Goal: Task Accomplishment & Management: Manage account settings

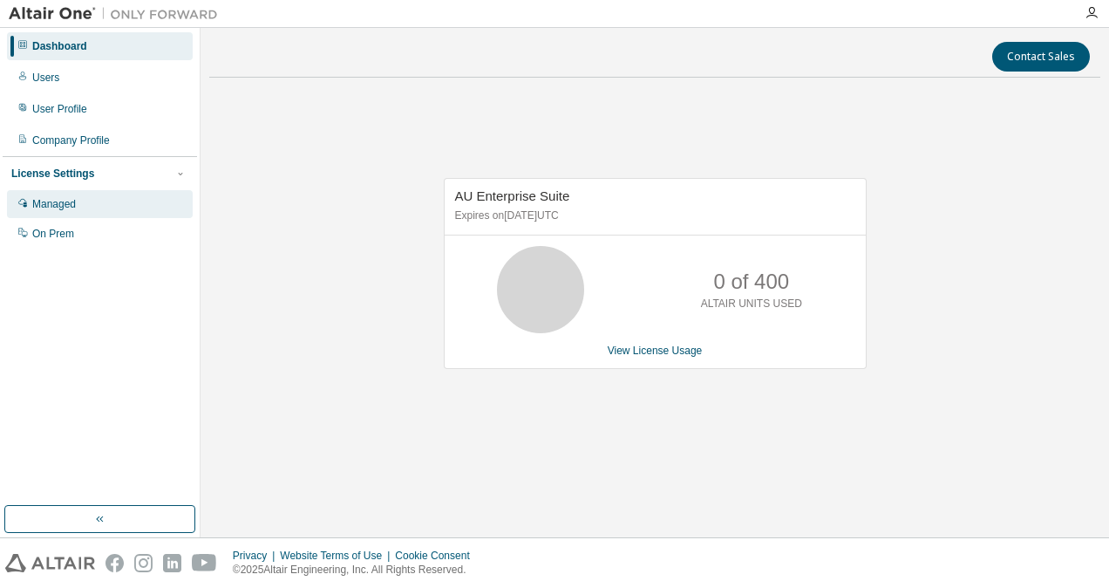
click at [76, 201] on div "Managed" at bounding box center [100, 204] width 186 height 28
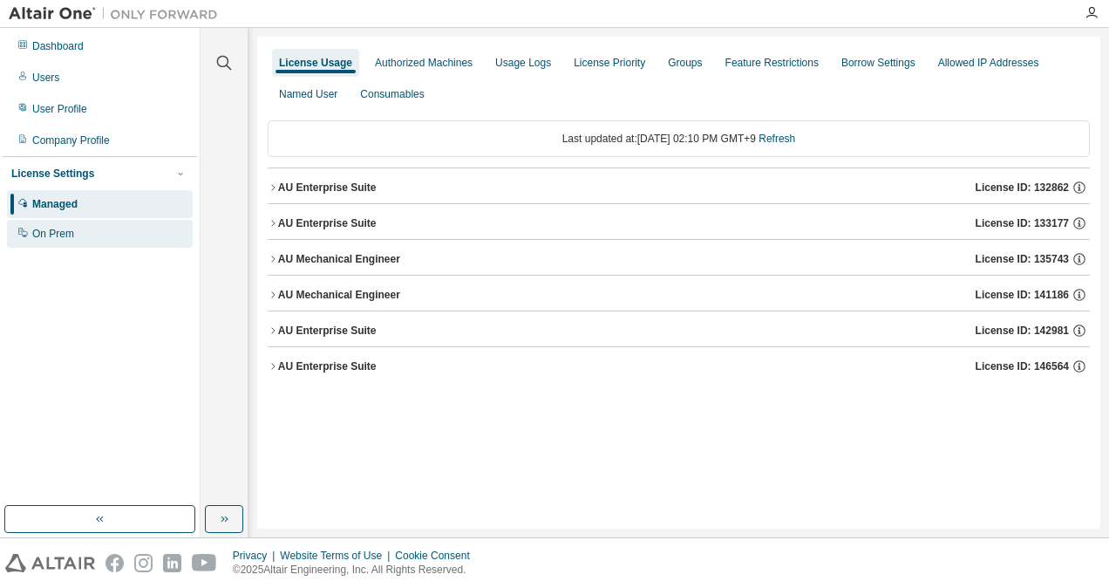
click at [66, 241] on div "On Prem" at bounding box center [100, 234] width 186 height 28
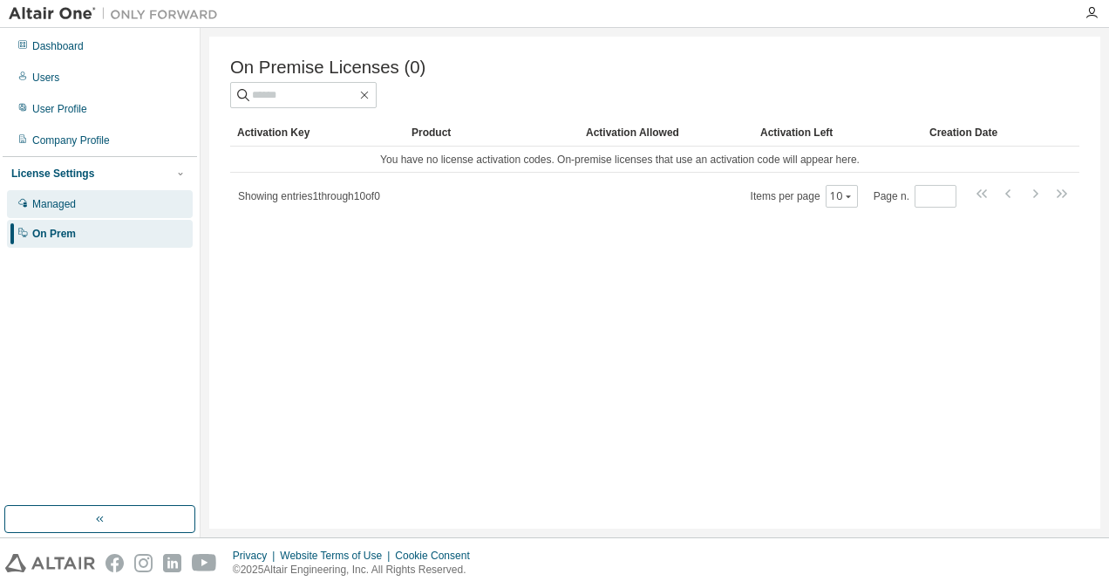
click at [82, 205] on div "Managed" at bounding box center [100, 204] width 186 height 28
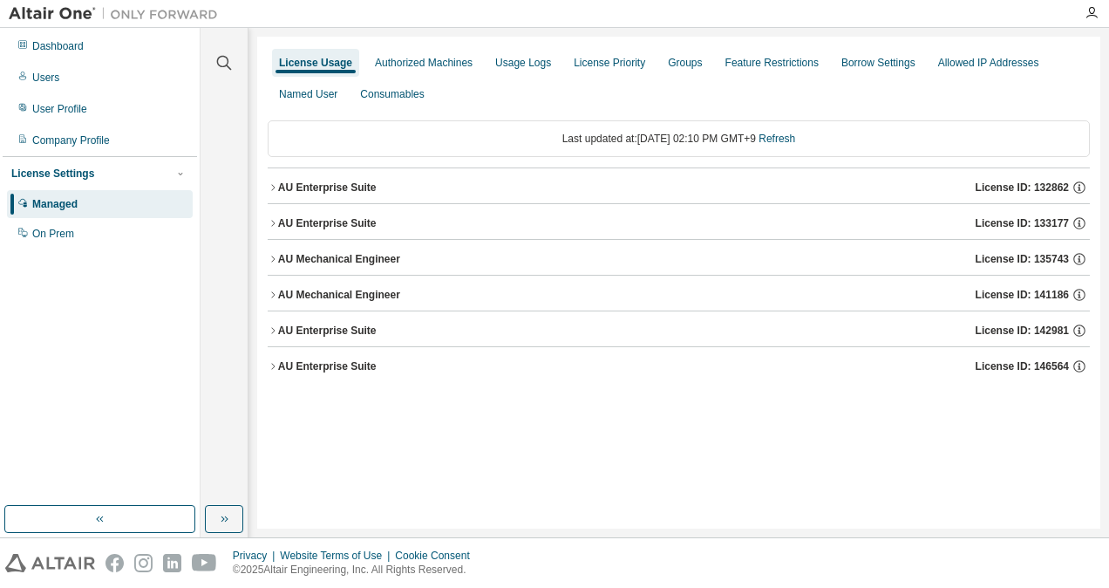
click at [304, 293] on div "AU Mechanical Engineer" at bounding box center [339, 295] width 122 height 14
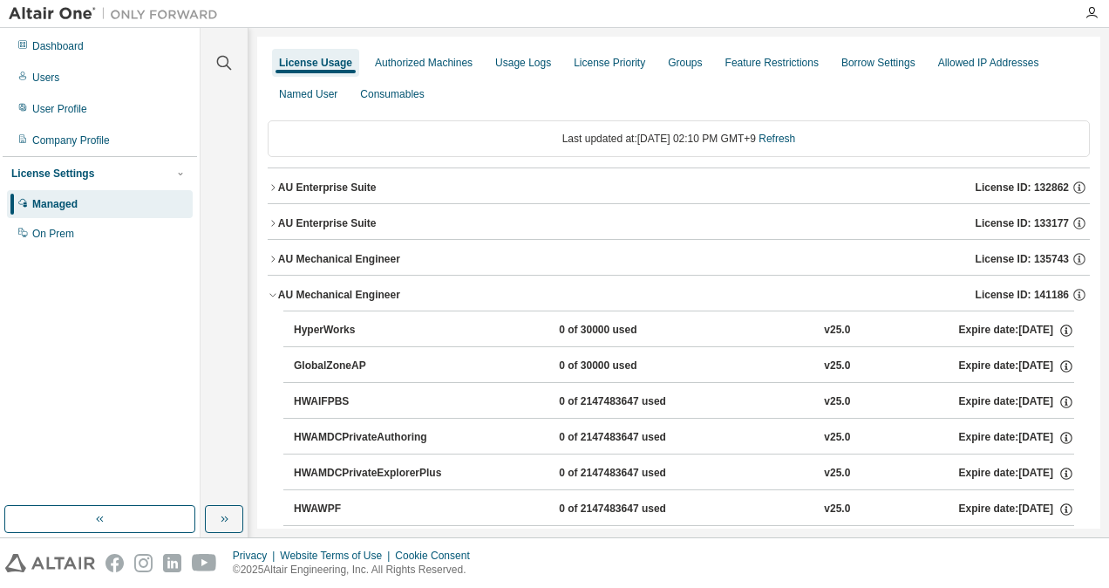
click at [325, 256] on div "AU Mechanical Engineer" at bounding box center [339, 259] width 122 height 14
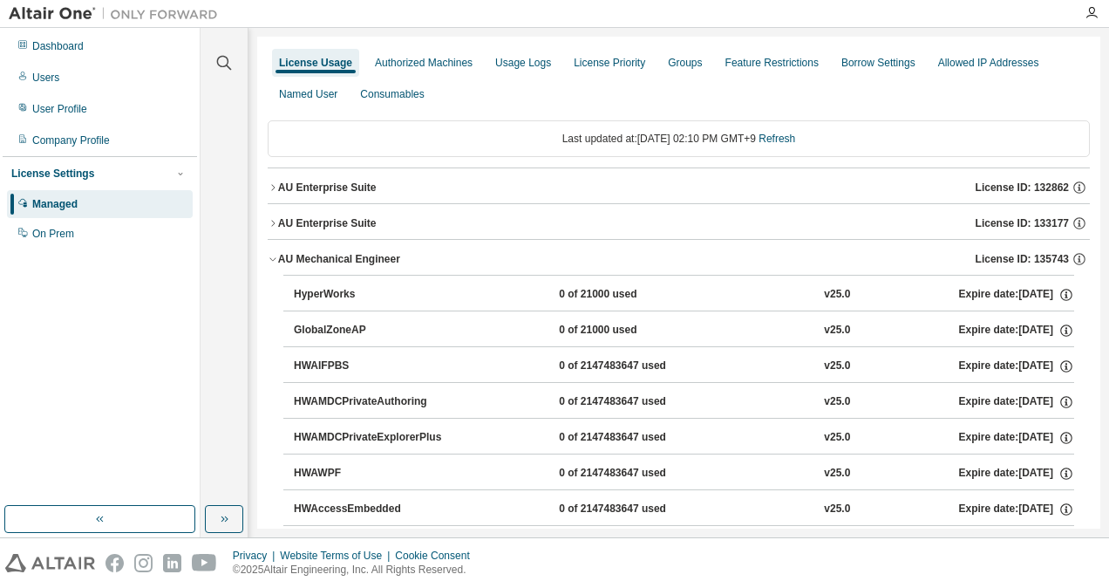
click at [348, 222] on div "AU Enterprise Suite" at bounding box center [327, 223] width 99 height 14
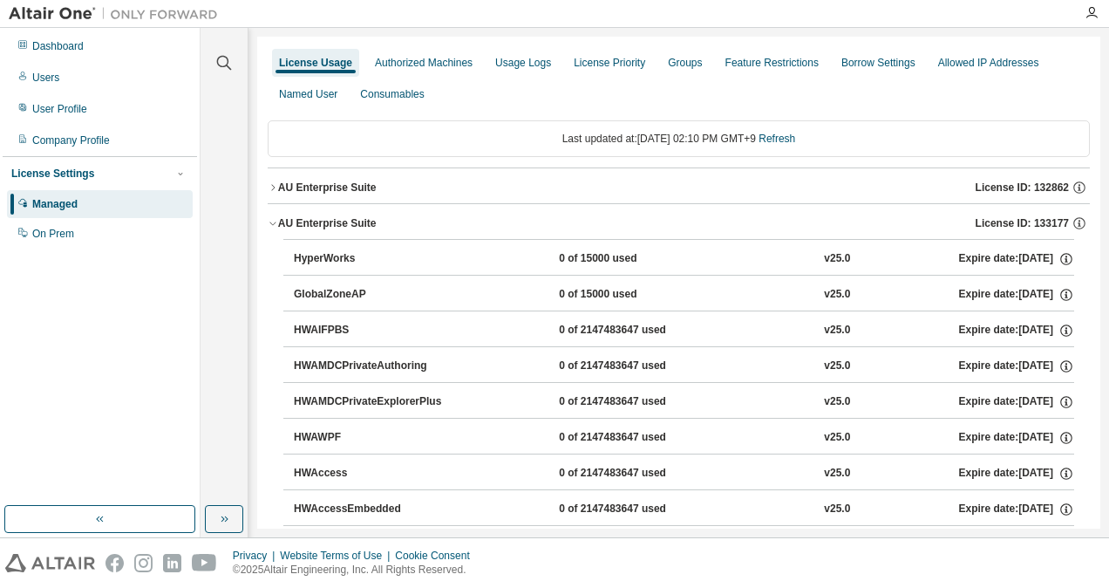
click at [326, 181] on div "AU Enterprise Suite" at bounding box center [327, 188] width 99 height 14
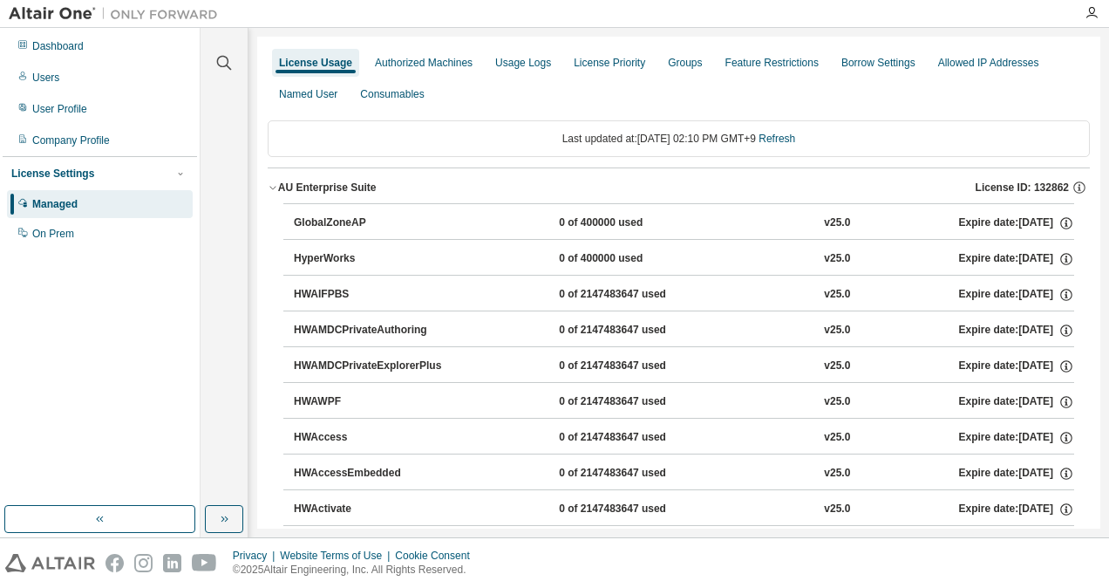
click at [310, 190] on div "AU Enterprise Suite" at bounding box center [327, 188] width 99 height 14
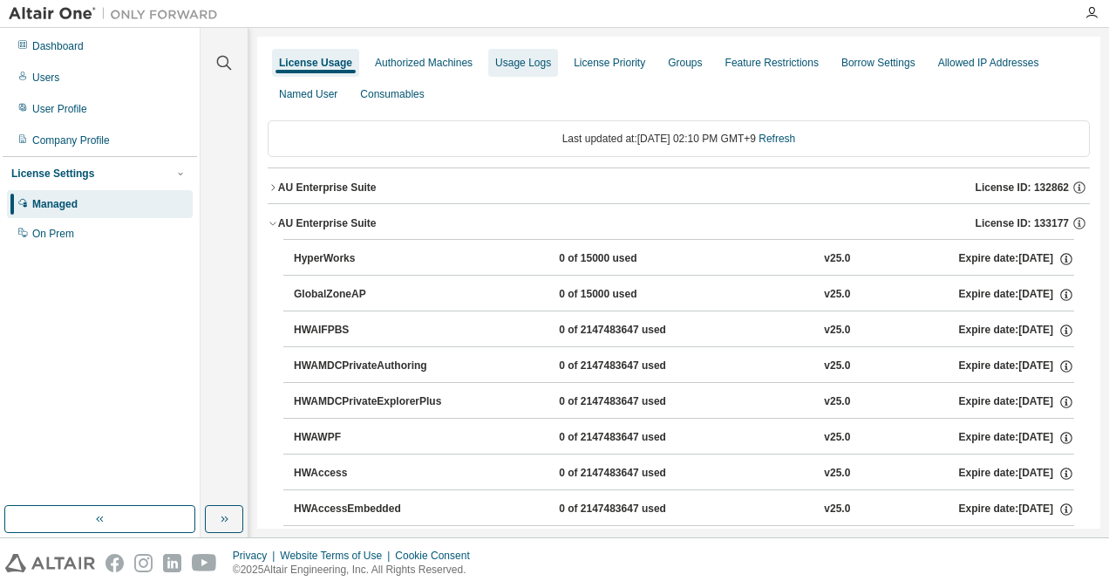
click at [546, 68] on div "Usage Logs" at bounding box center [523, 63] width 70 height 28
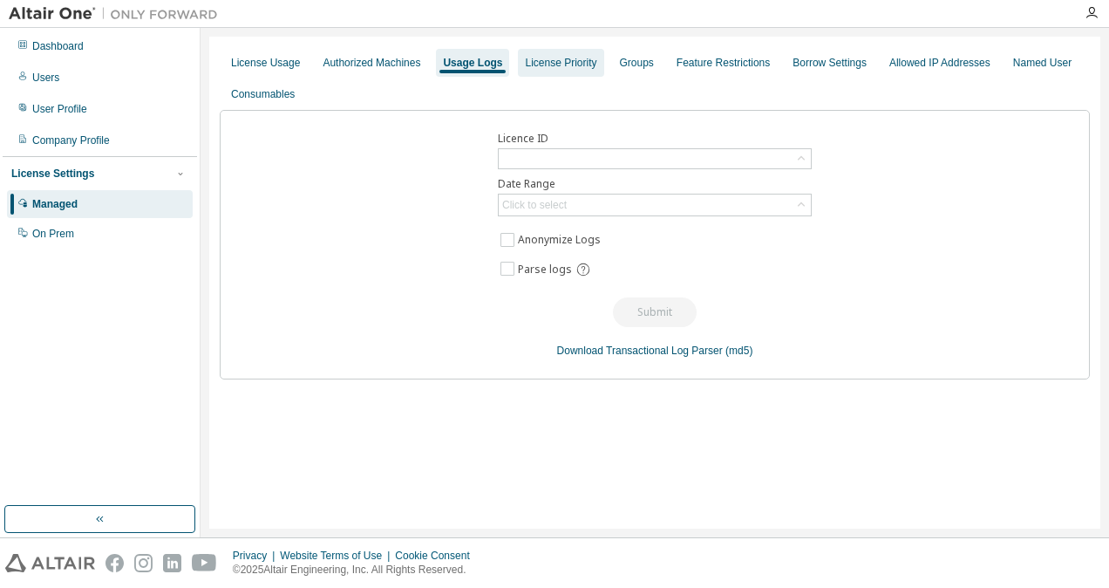
click at [543, 65] on div "License Priority" at bounding box center [561, 63] width 72 height 14
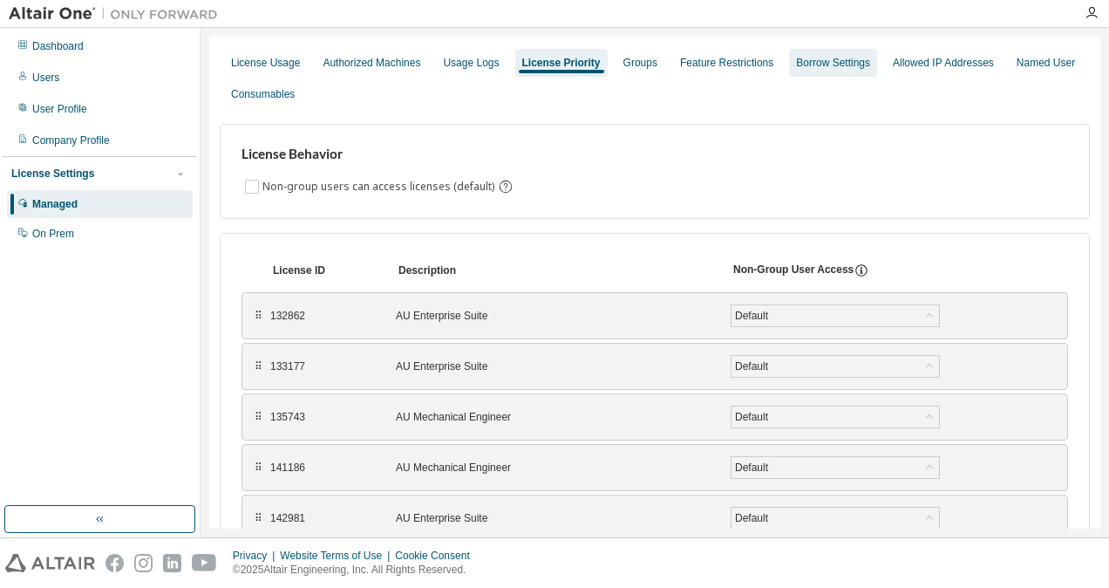
click at [811, 54] on div "Borrow Settings" at bounding box center [833, 63] width 88 height 28
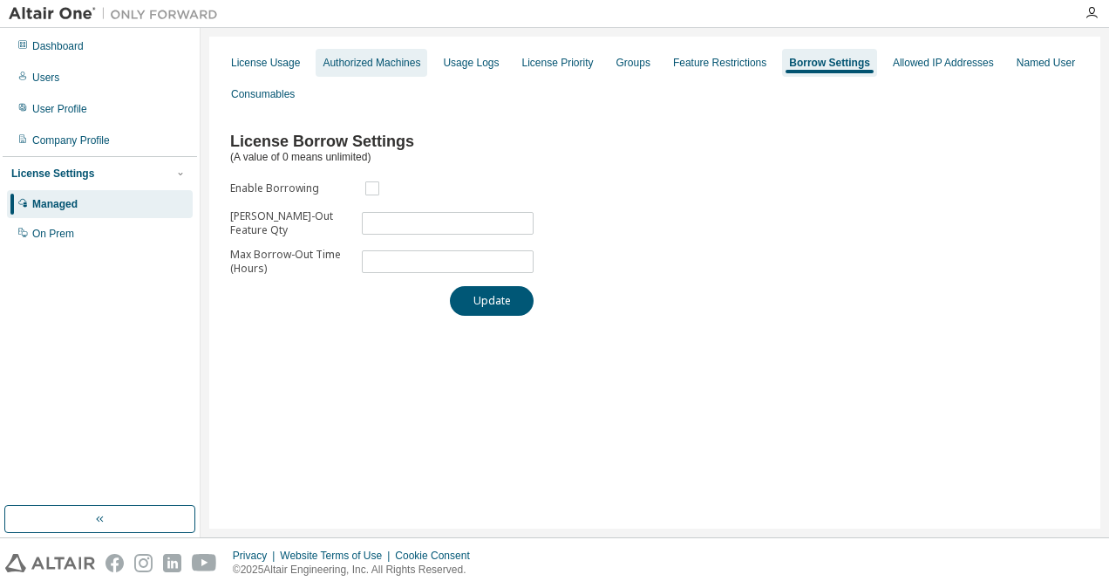
click at [352, 69] on div "Authorized Machines" at bounding box center [372, 63] width 98 height 14
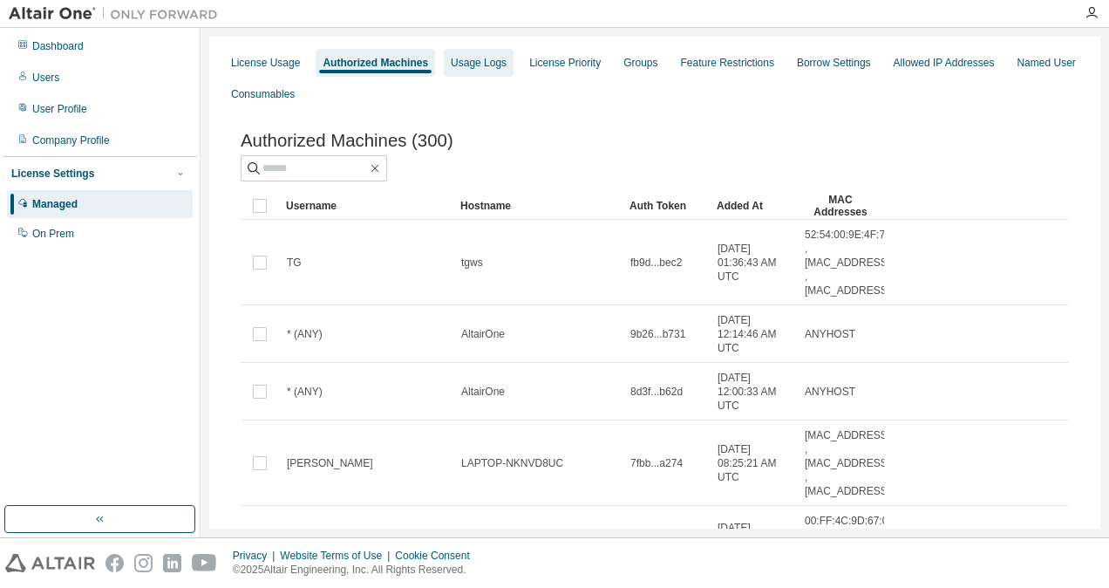
click at [460, 65] on div "Usage Logs" at bounding box center [479, 63] width 56 height 14
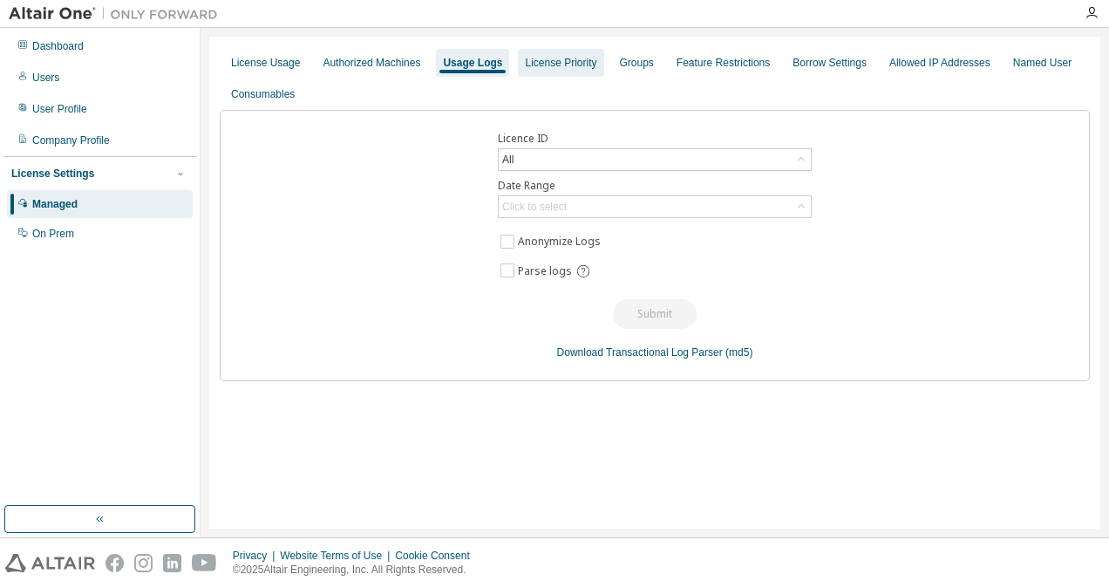
click at [549, 70] on div "License Priority" at bounding box center [560, 63] width 85 height 28
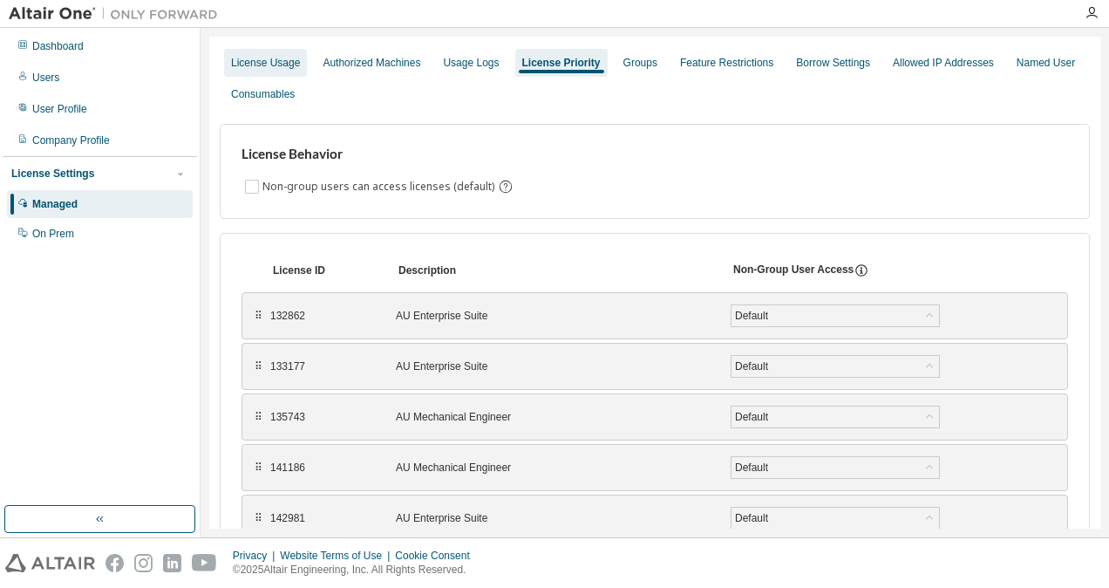
click at [275, 75] on div "License Usage" at bounding box center [265, 63] width 83 height 28
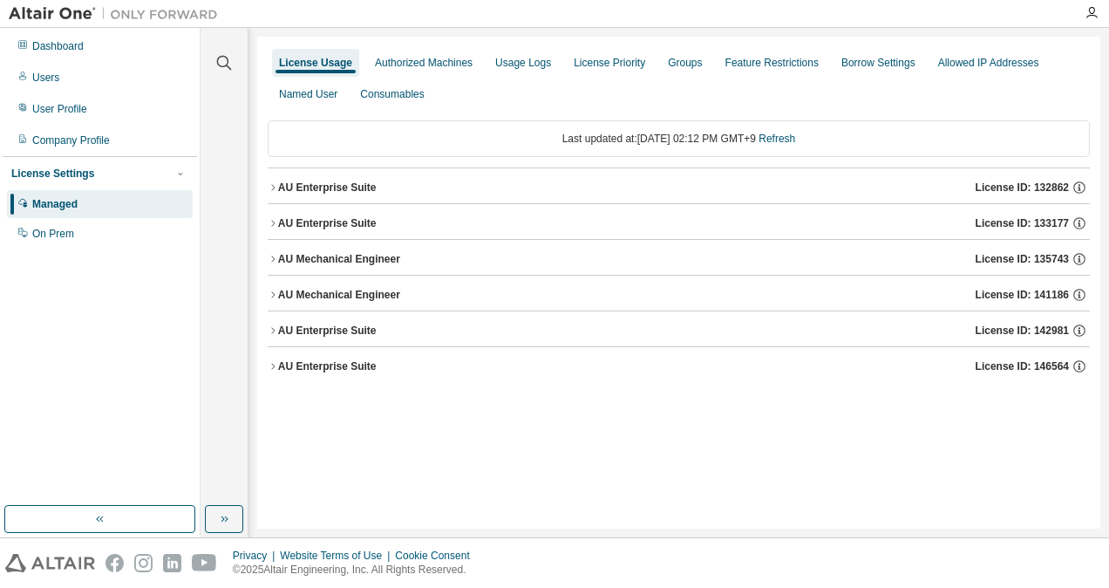
click at [297, 247] on button "AU Mechanical Engineer License ID: 135743" at bounding box center [679, 259] width 822 height 38
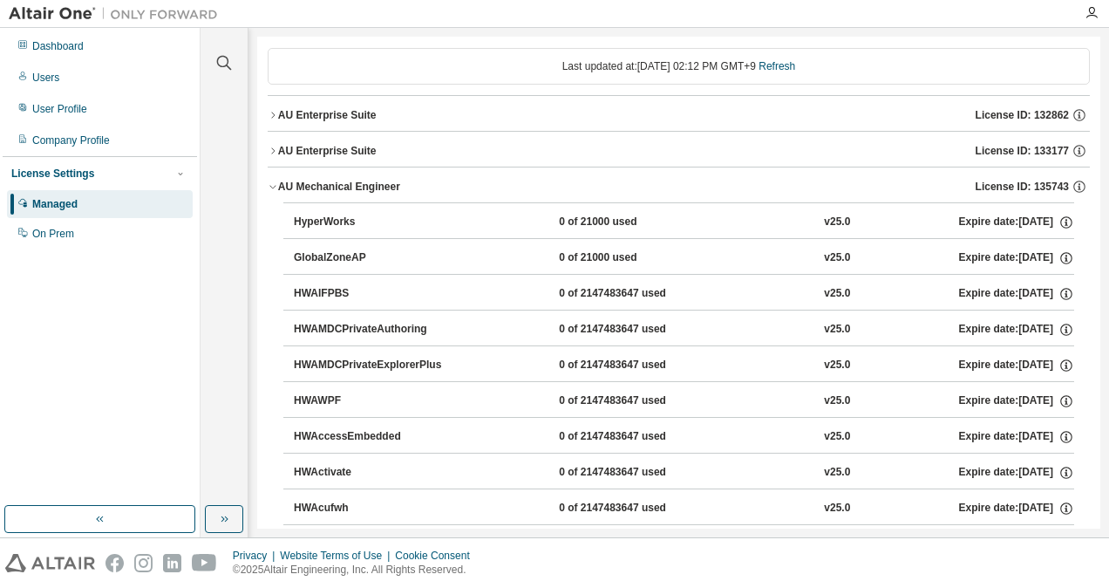
scroll to position [72, 0]
click at [323, 188] on div "AU Mechanical Engineer" at bounding box center [339, 188] width 122 height 14
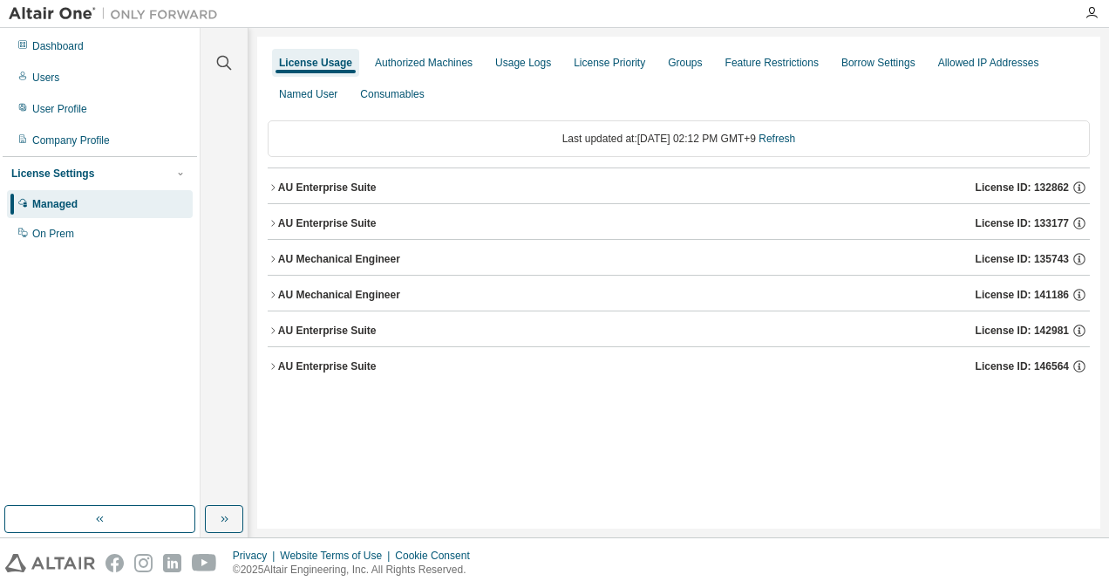
scroll to position [0, 0]
click at [345, 328] on div "AU Enterprise Suite" at bounding box center [327, 331] width 99 height 14
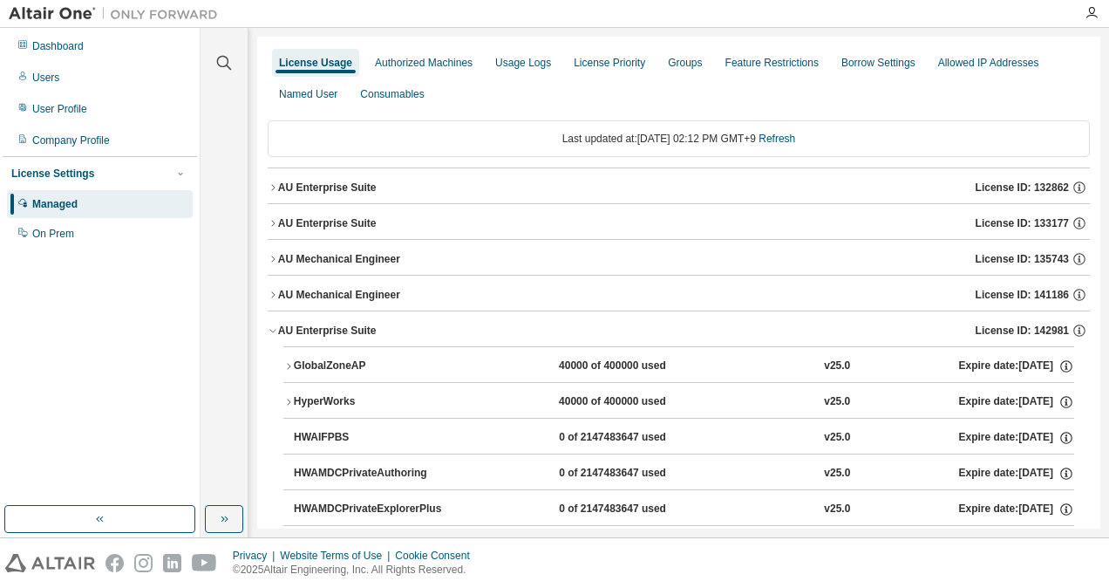
click at [345, 328] on div "AU Enterprise Suite" at bounding box center [327, 331] width 99 height 14
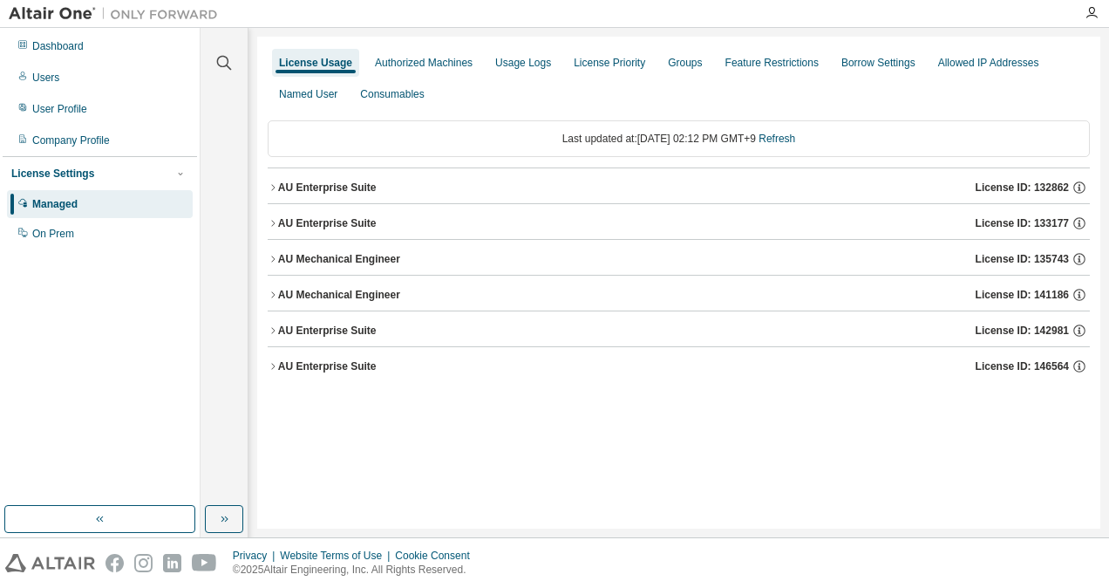
click at [339, 176] on button "AU Enterprise Suite License ID: 132862" at bounding box center [679, 187] width 822 height 38
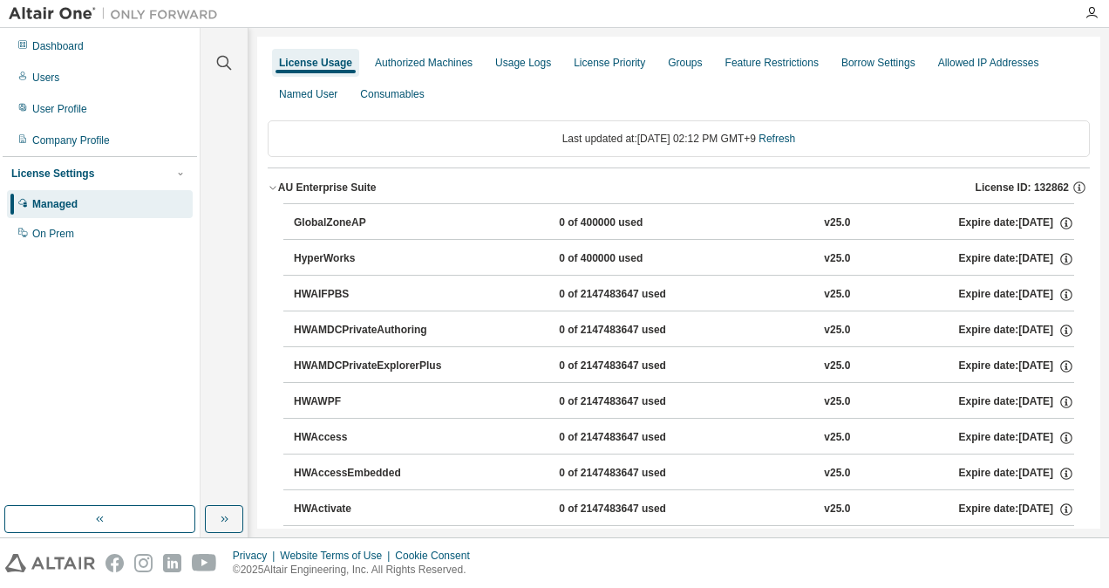
click at [339, 176] on button "AU Enterprise Suite License ID: 132862" at bounding box center [679, 187] width 822 height 38
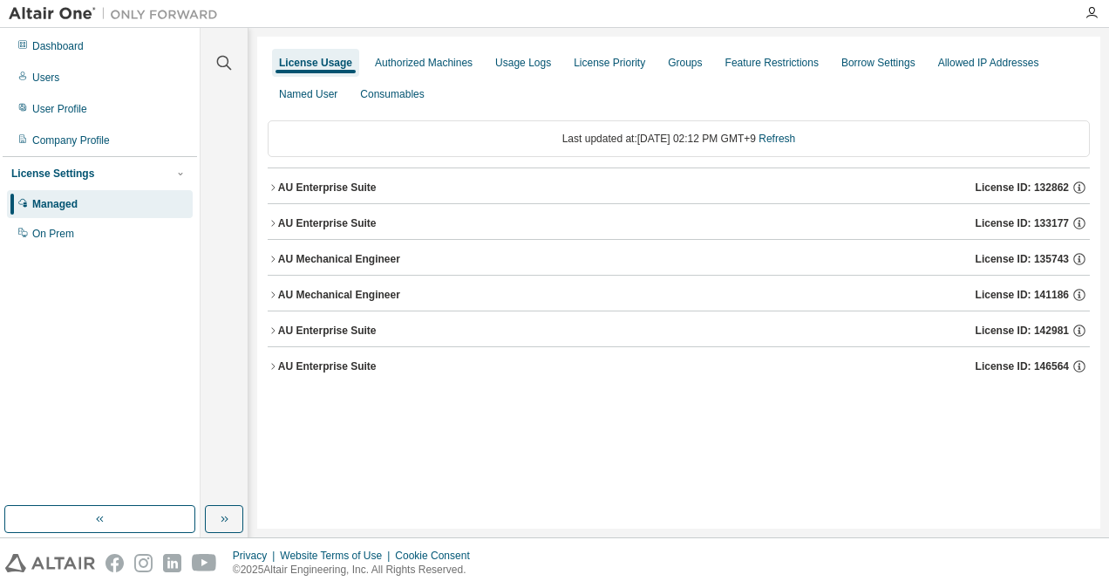
click at [336, 338] on button "AU Enterprise Suite License ID: 142981" at bounding box center [679, 330] width 822 height 38
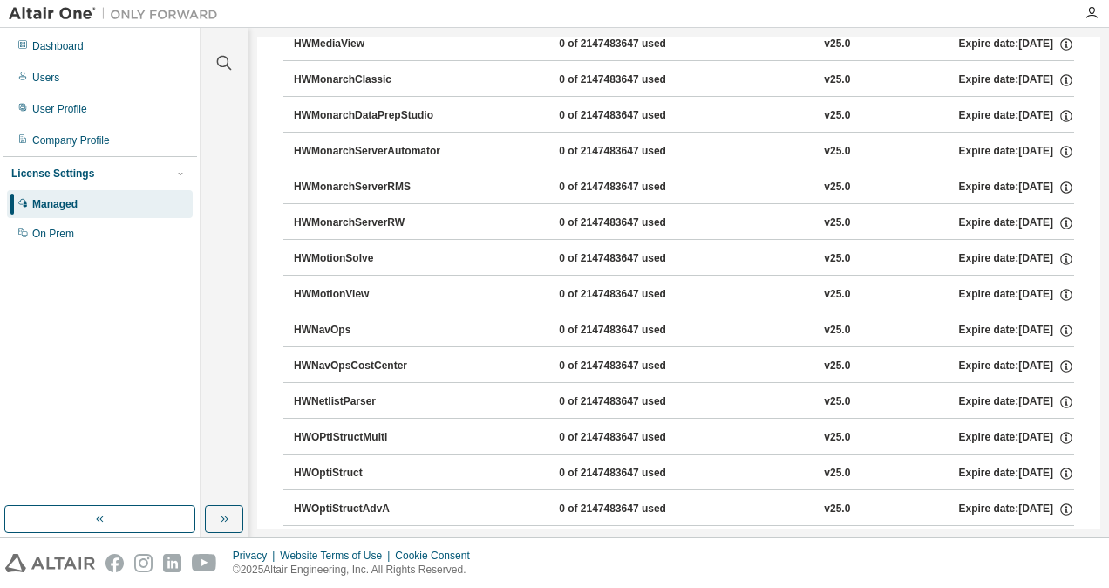
scroll to position [6936, 0]
click at [227, 58] on icon "button" at bounding box center [224, 63] width 15 height 15
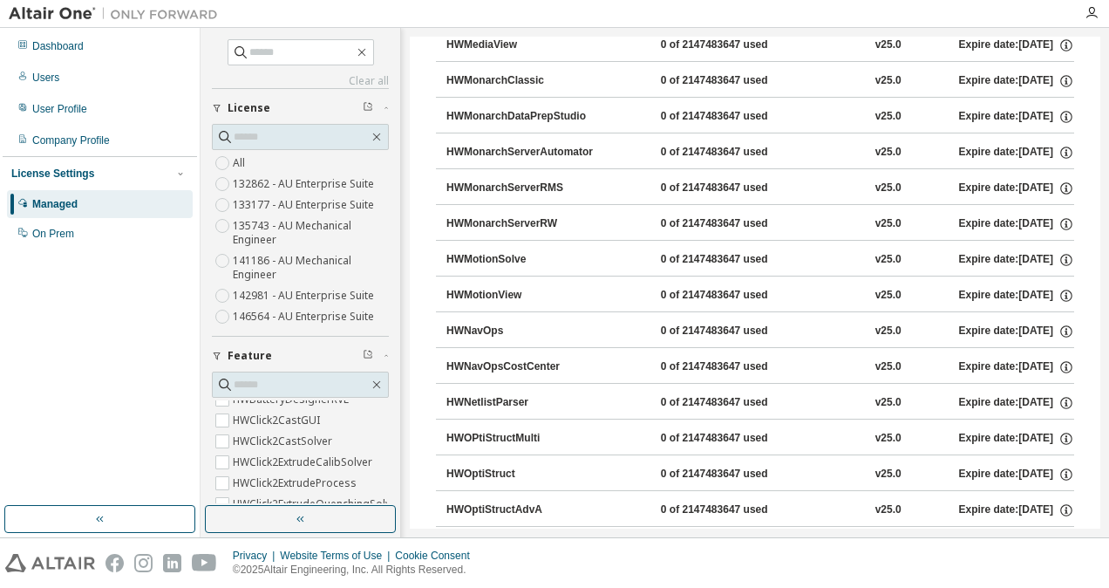
scroll to position [577, 0]
click at [290, 376] on input "text" at bounding box center [301, 384] width 135 height 17
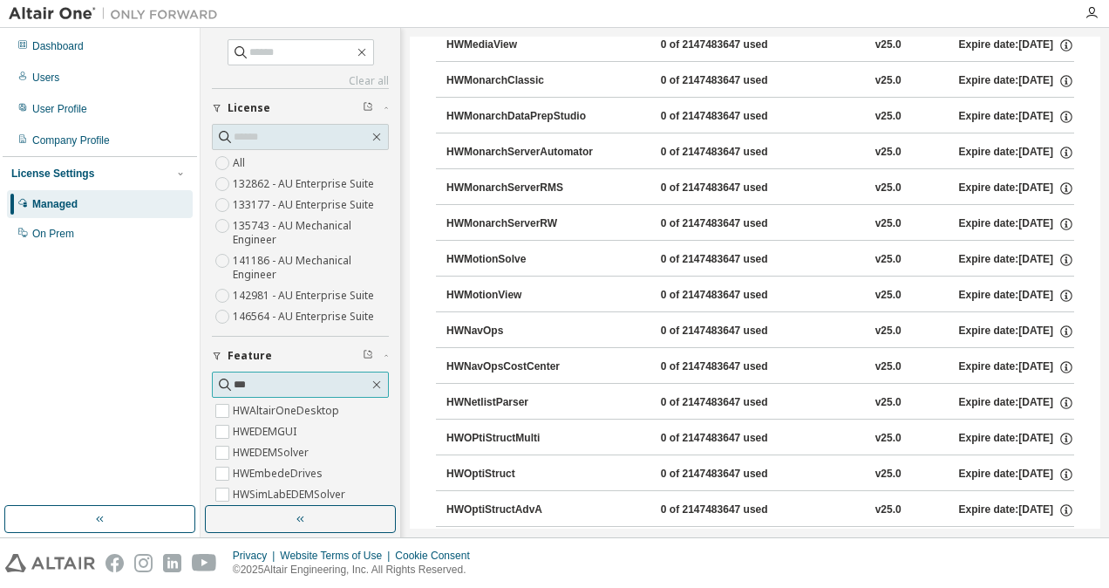
scroll to position [0, 0]
type input "****"
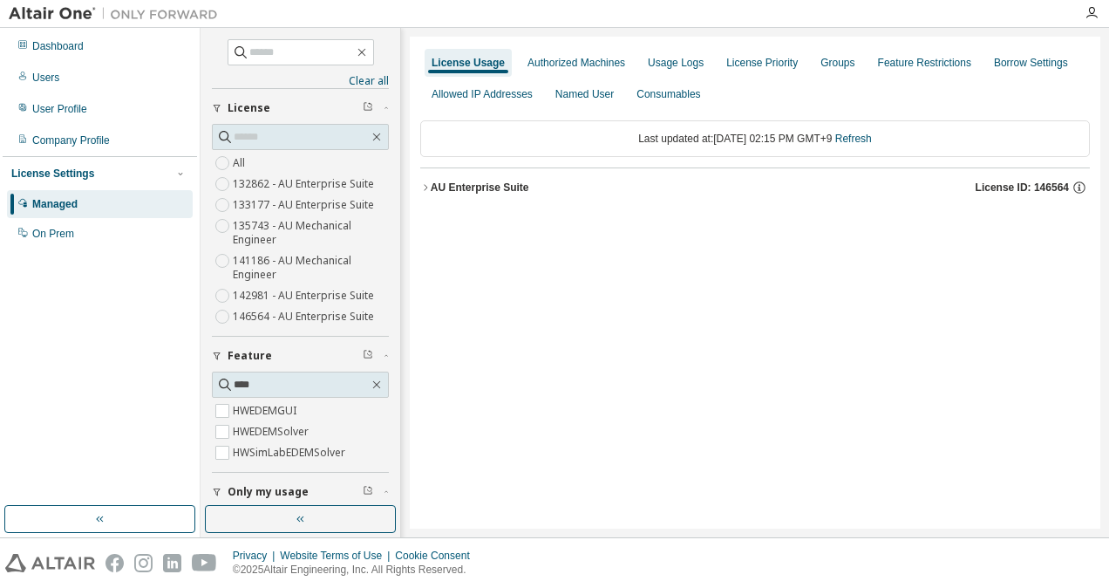
click at [472, 184] on div "AU Enterprise Suite" at bounding box center [480, 188] width 99 height 14
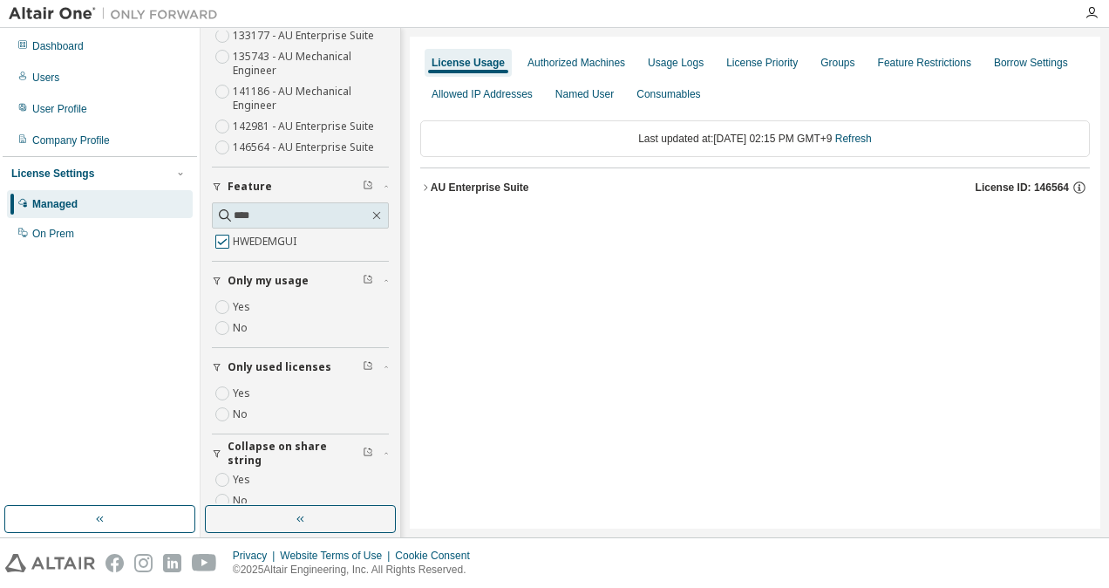
scroll to position [191, 0]
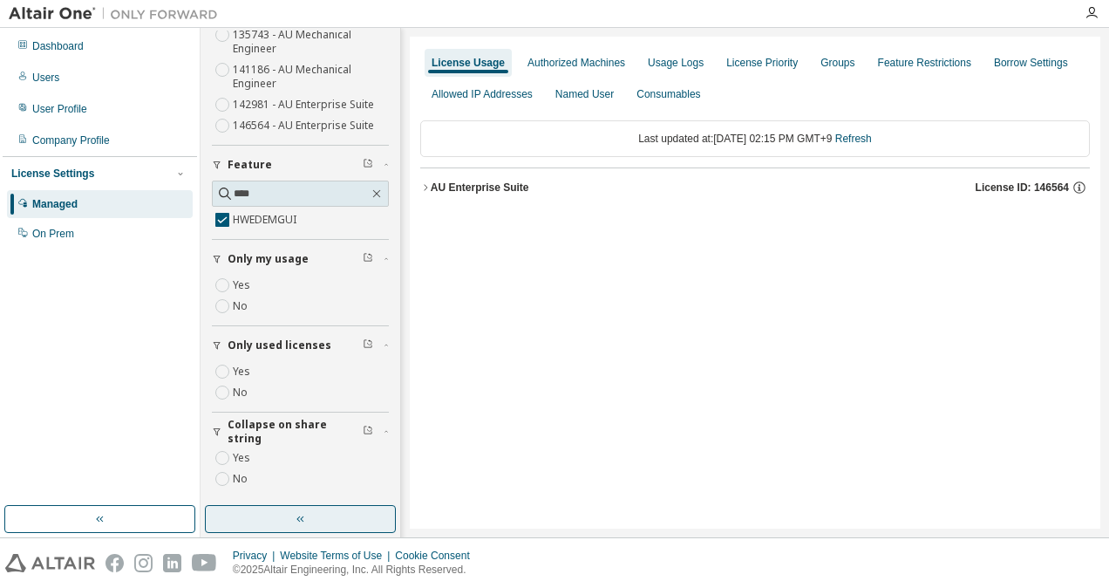
click at [279, 516] on button "button" at bounding box center [300, 519] width 191 height 28
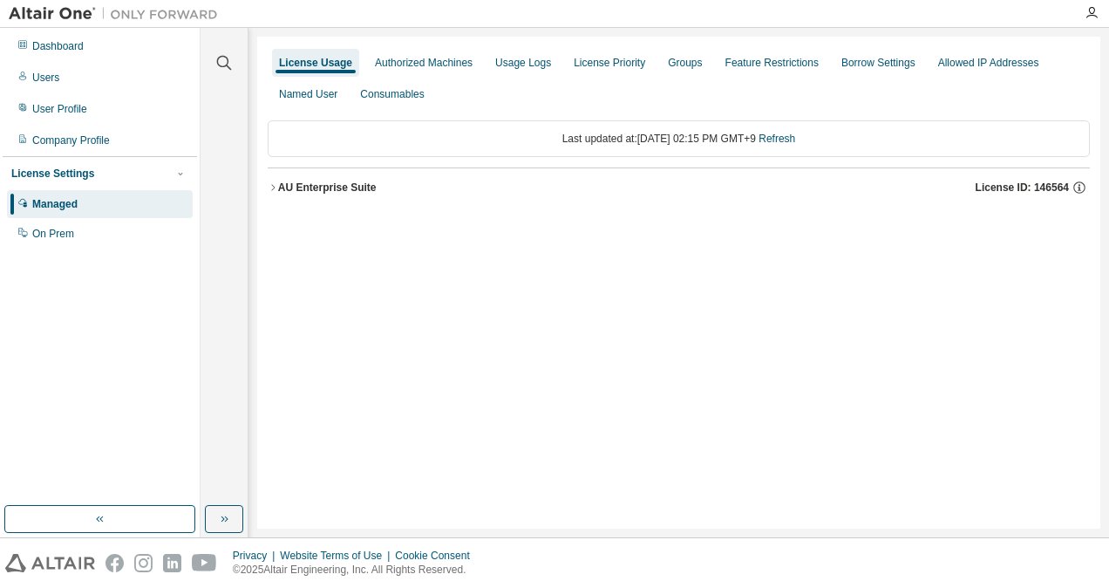
click at [304, 174] on button "AU Enterprise Suite License ID: 146564" at bounding box center [679, 187] width 822 height 38
click at [335, 221] on div "HWEDEMGUI" at bounding box center [372, 223] width 157 height 16
click at [992, 228] on div "Expire date: [DATE]" at bounding box center [1016, 223] width 115 height 16
click at [539, 217] on div "HWEDEMGUI 0 of 2147483647 used v25.0 Expire date: [DATE]" at bounding box center [684, 223] width 781 height 16
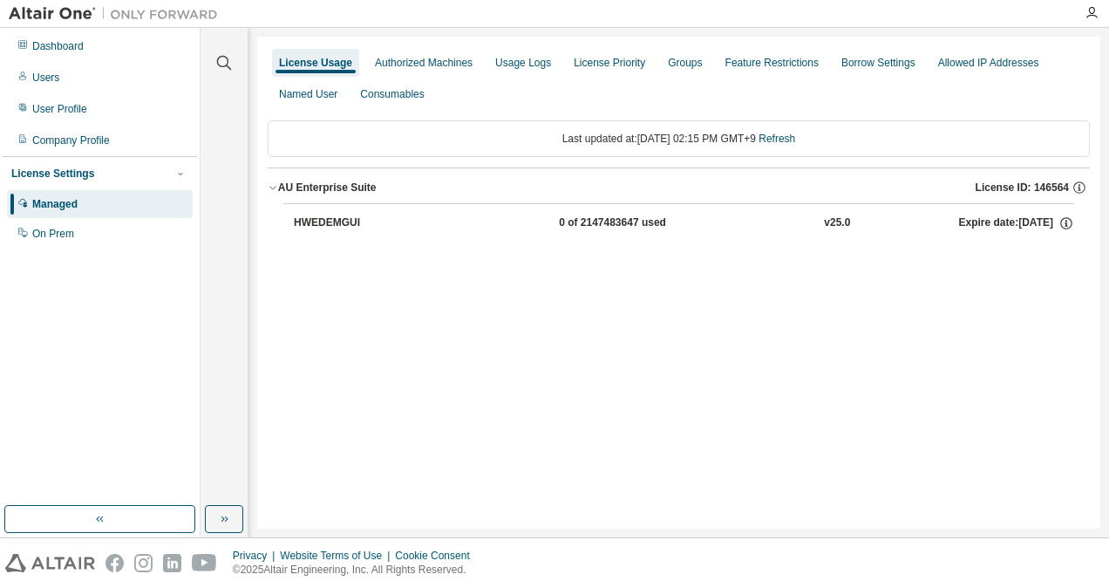
click at [539, 217] on div "HWEDEMGUI 0 of 2147483647 used v25.0 Expire date: [DATE]" at bounding box center [684, 223] width 781 height 16
click at [443, 215] on div "HWEDEMGUI" at bounding box center [372, 223] width 157 height 16
drag, startPoint x: 1064, startPoint y: 176, endPoint x: 958, endPoint y: 278, distance: 147.4
click at [958, 278] on div "License Usage Authorized Machines Usage Logs License Priority Groups Feature Re…" at bounding box center [678, 283] width 843 height 492
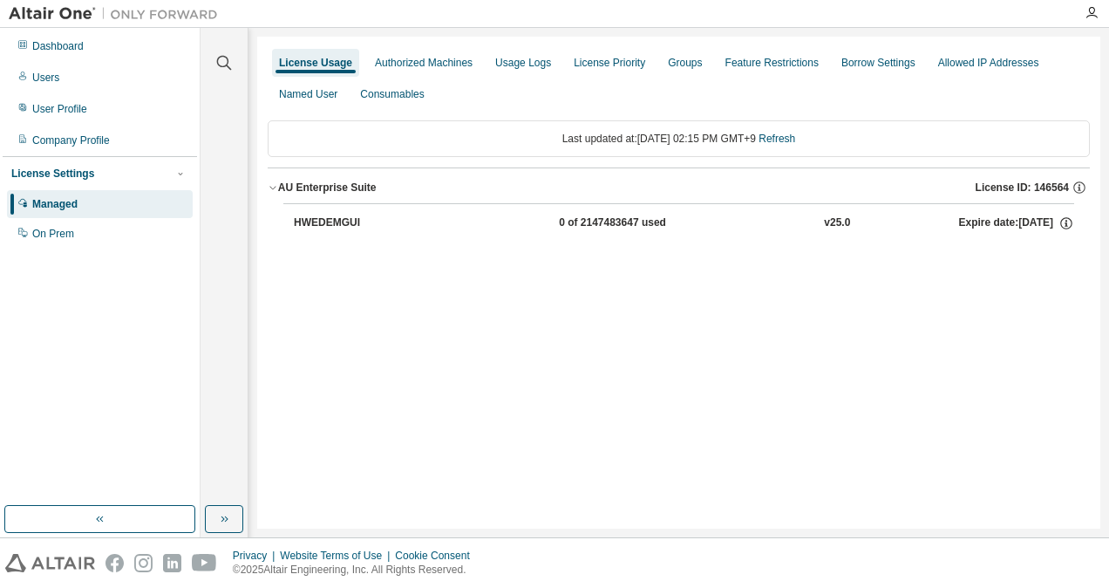
click at [366, 222] on div "HWEDEMGUI" at bounding box center [372, 223] width 157 height 16
click at [651, 221] on div "0 of 2147483647 used" at bounding box center [637, 223] width 157 height 16
click at [1079, 187] on icon "button" at bounding box center [1079, 189] width 3 height 4
click at [398, 68] on div "Authorized Machines" at bounding box center [424, 63] width 98 height 14
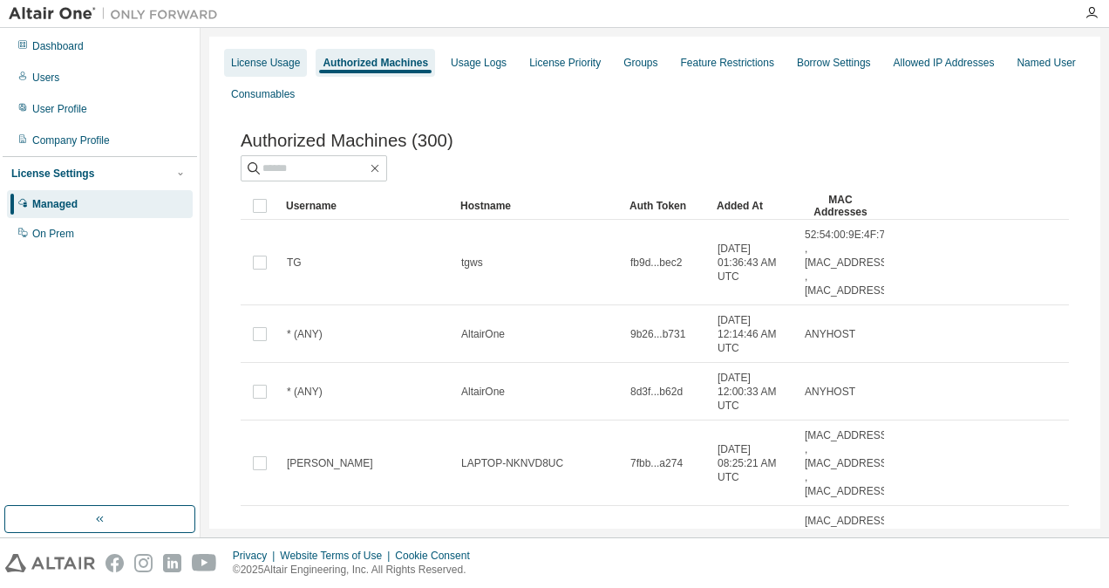
click at [279, 50] on div "License Usage" at bounding box center [265, 63] width 83 height 28
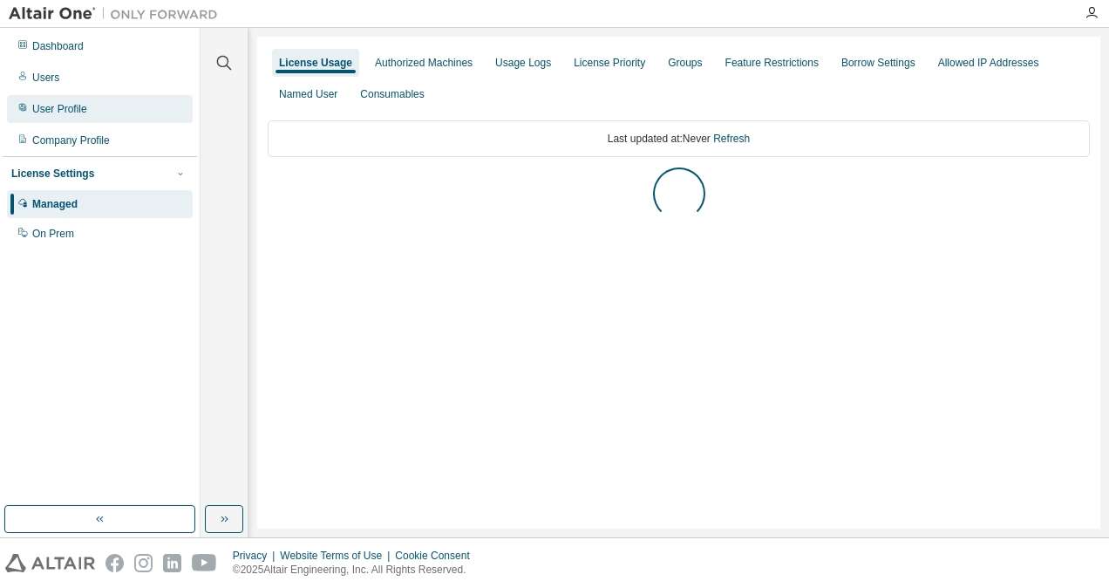
click at [100, 103] on div "User Profile" at bounding box center [100, 109] width 186 height 28
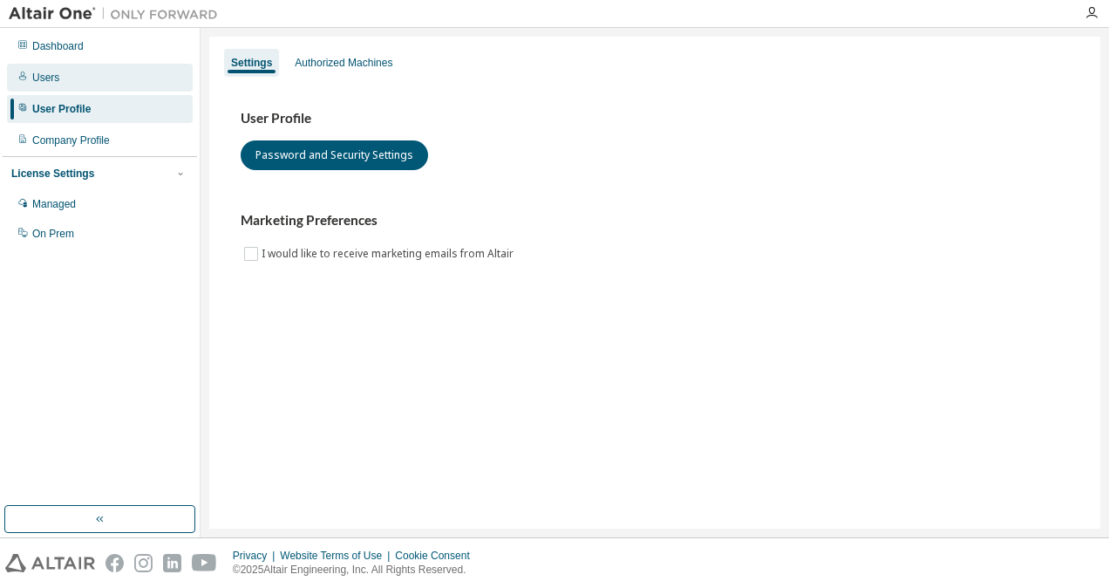
click at [61, 71] on div "Users" at bounding box center [100, 78] width 186 height 28
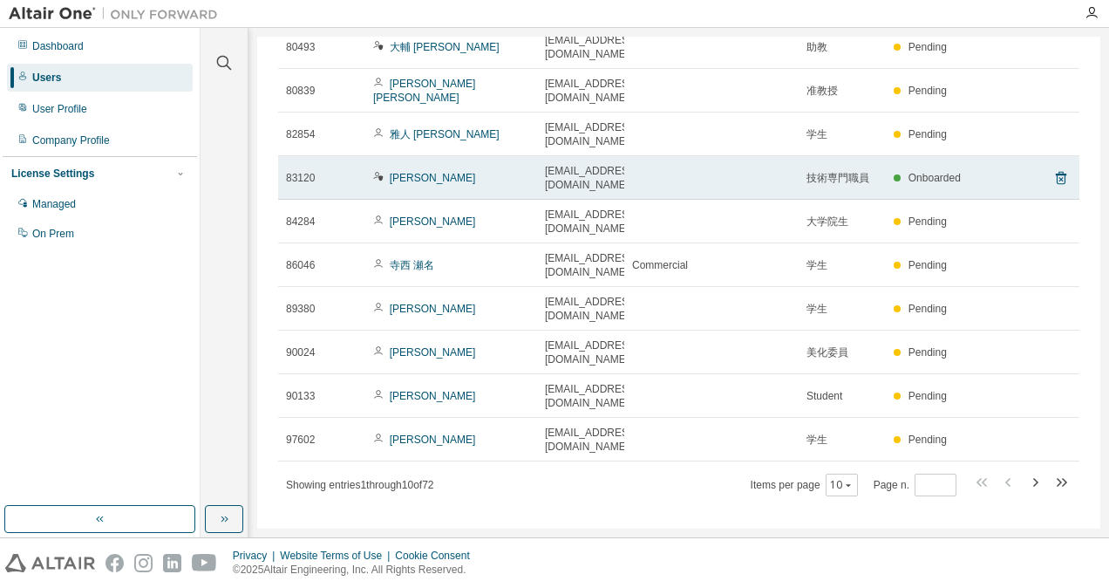
scroll to position [125, 0]
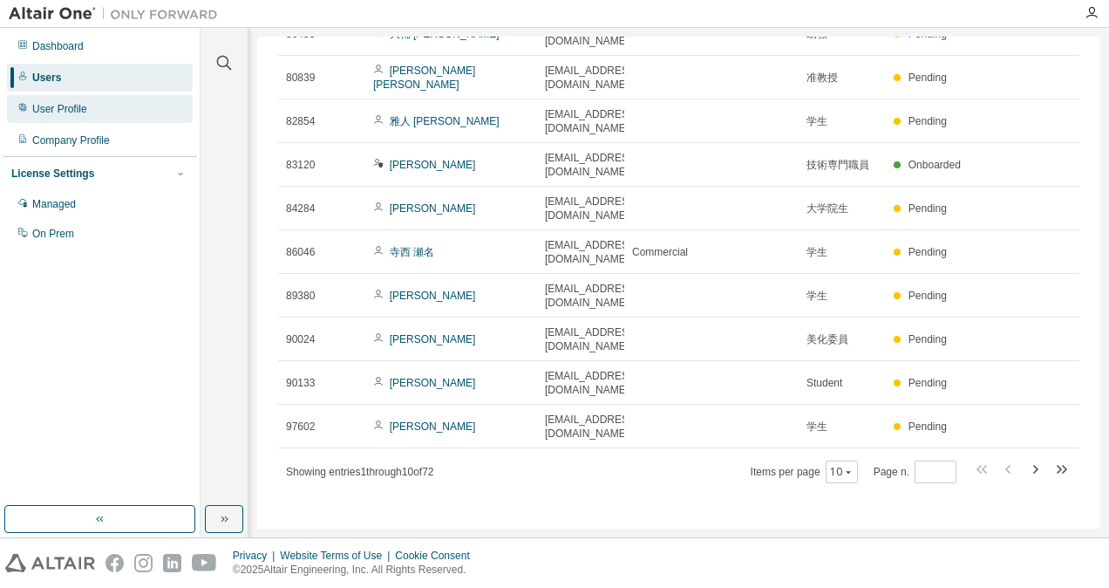
click at [72, 113] on div "User Profile" at bounding box center [59, 109] width 55 height 14
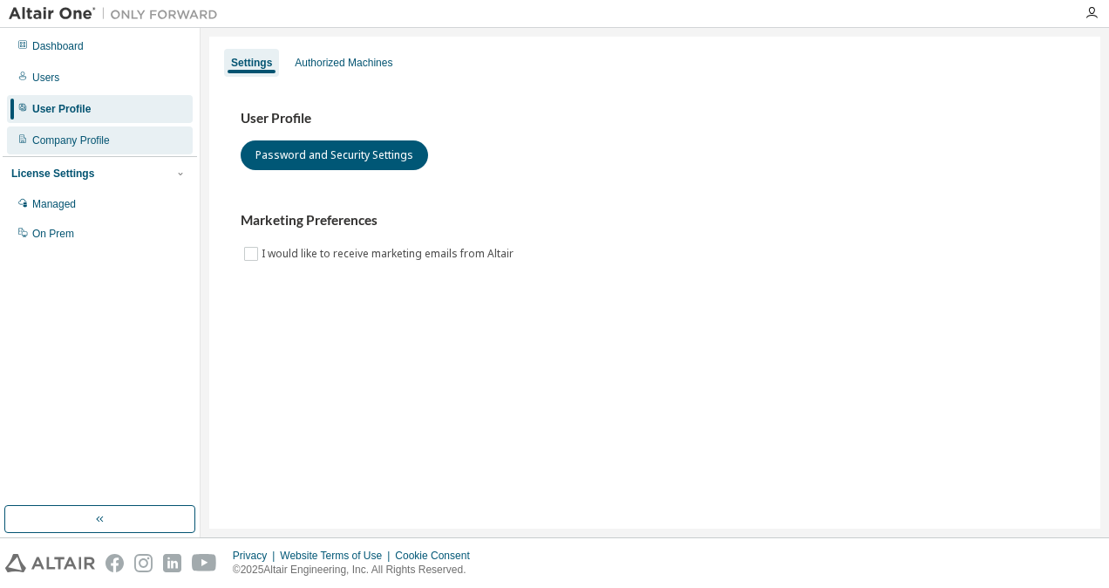
click at [73, 140] on div "Company Profile" at bounding box center [71, 140] width 78 height 14
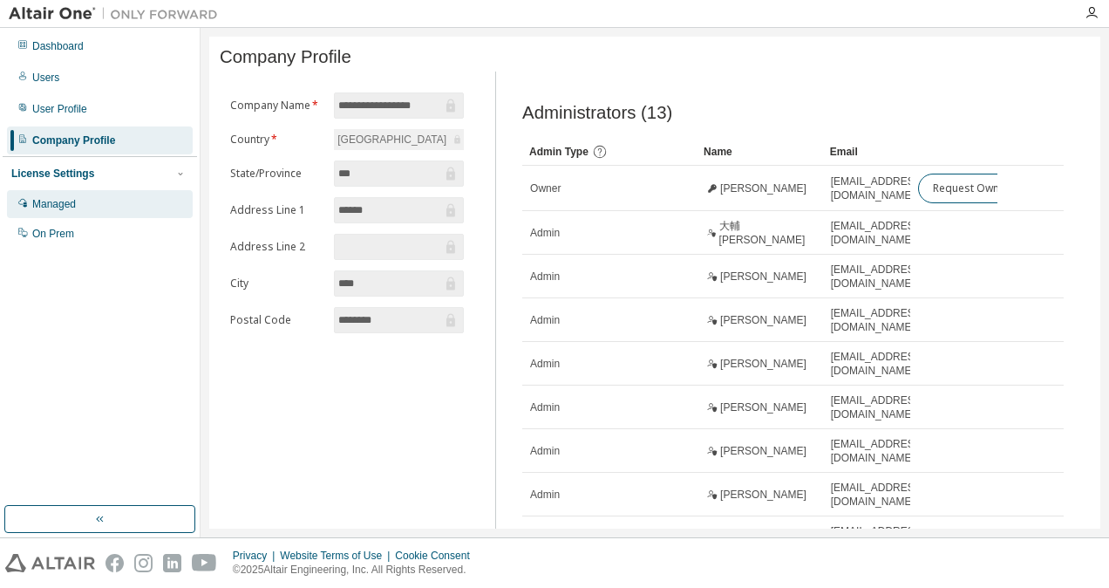
click at [55, 209] on div "Managed" at bounding box center [54, 204] width 44 height 14
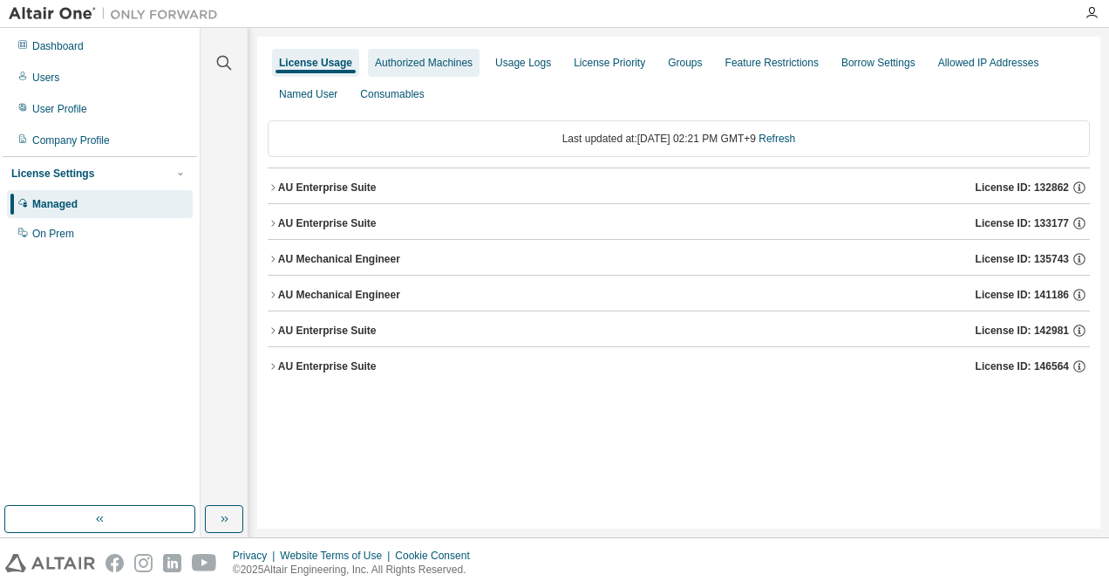
click at [419, 65] on div "Authorized Machines" at bounding box center [424, 63] width 98 height 14
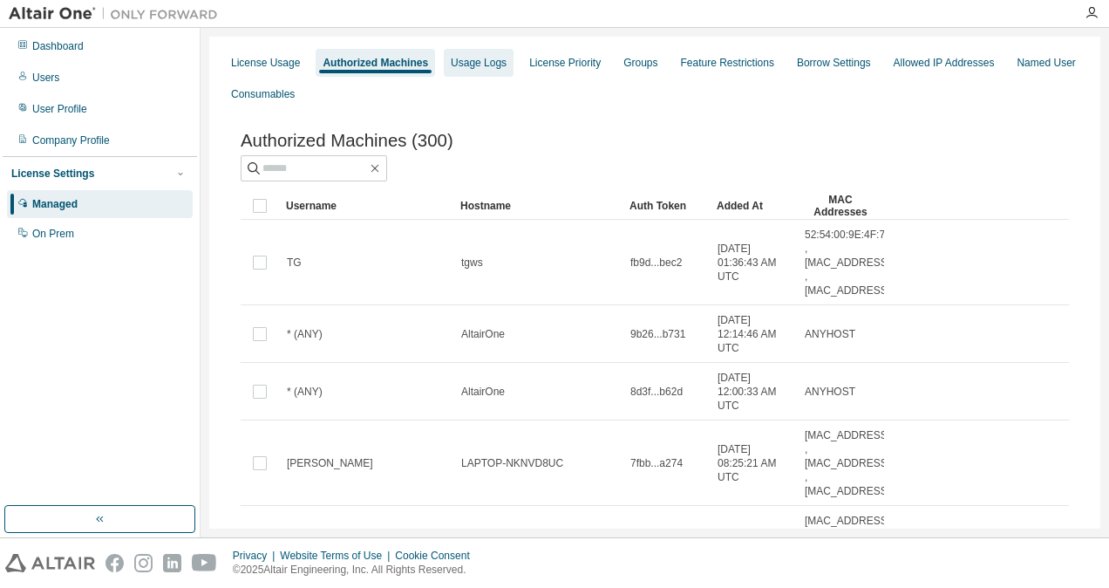
click at [485, 65] on div "Usage Logs" at bounding box center [479, 63] width 56 height 14
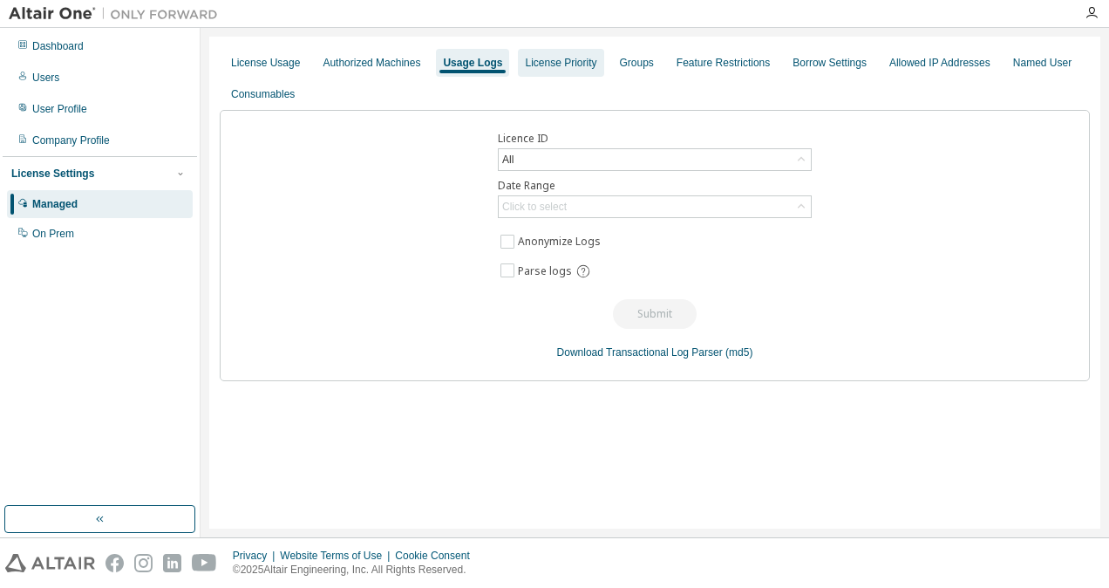
click at [518, 73] on div "License Priority" at bounding box center [560, 63] width 85 height 28
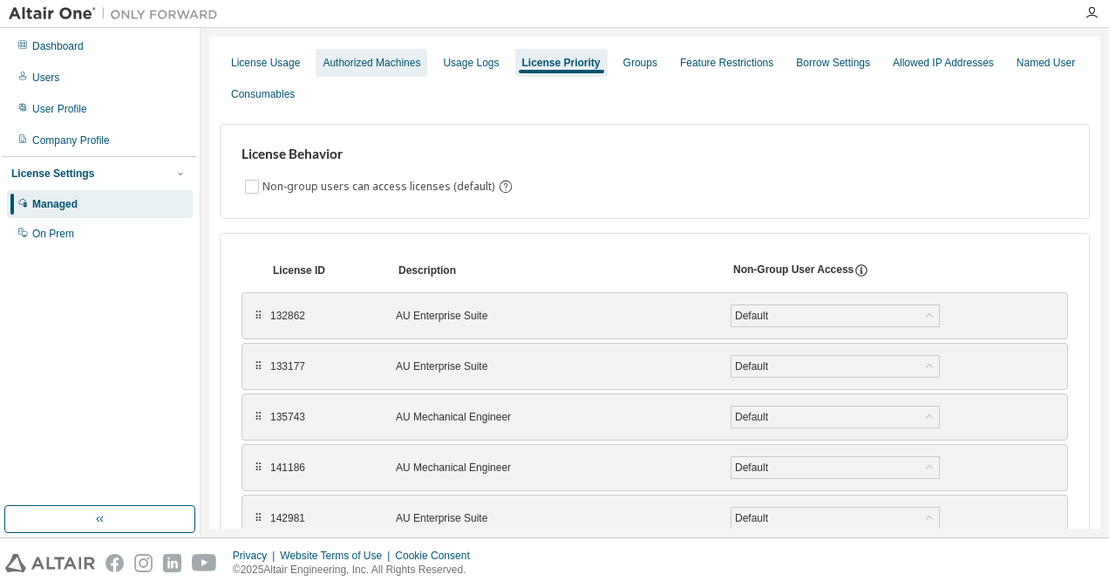
click at [370, 61] on div "Authorized Machines" at bounding box center [372, 63] width 98 height 14
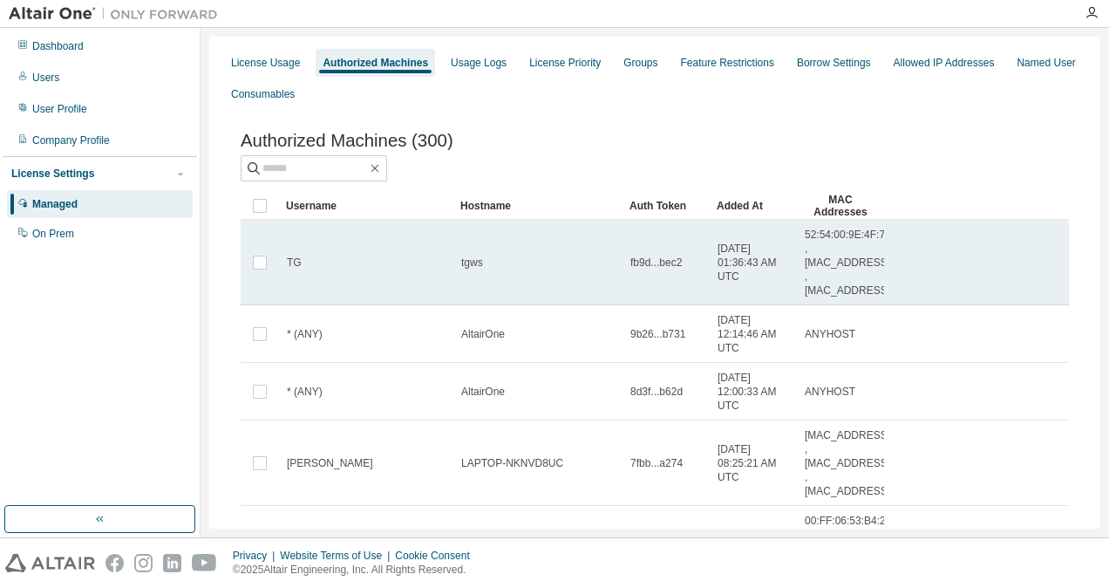
click at [408, 288] on td "TG" at bounding box center [366, 262] width 174 height 85
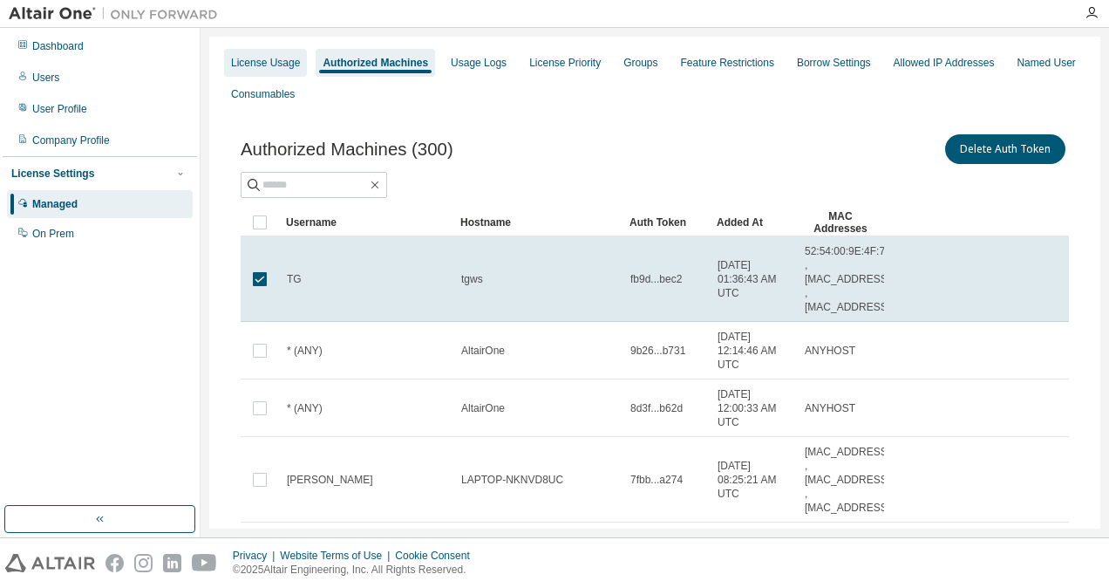
click at [272, 53] on div "License Usage" at bounding box center [265, 63] width 83 height 28
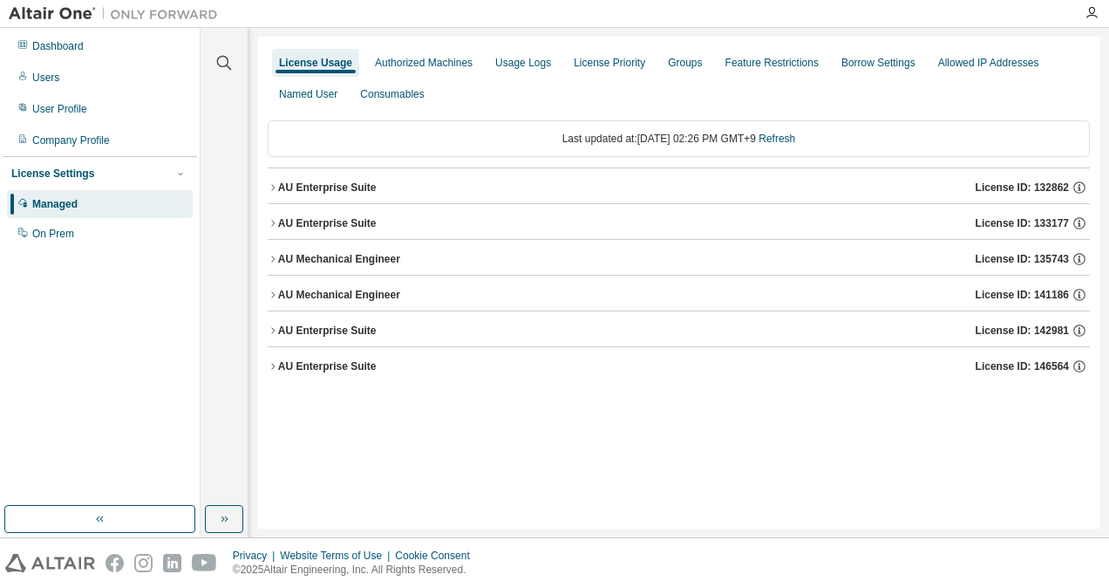
click at [300, 324] on div "AU Enterprise Suite" at bounding box center [327, 331] width 99 height 14
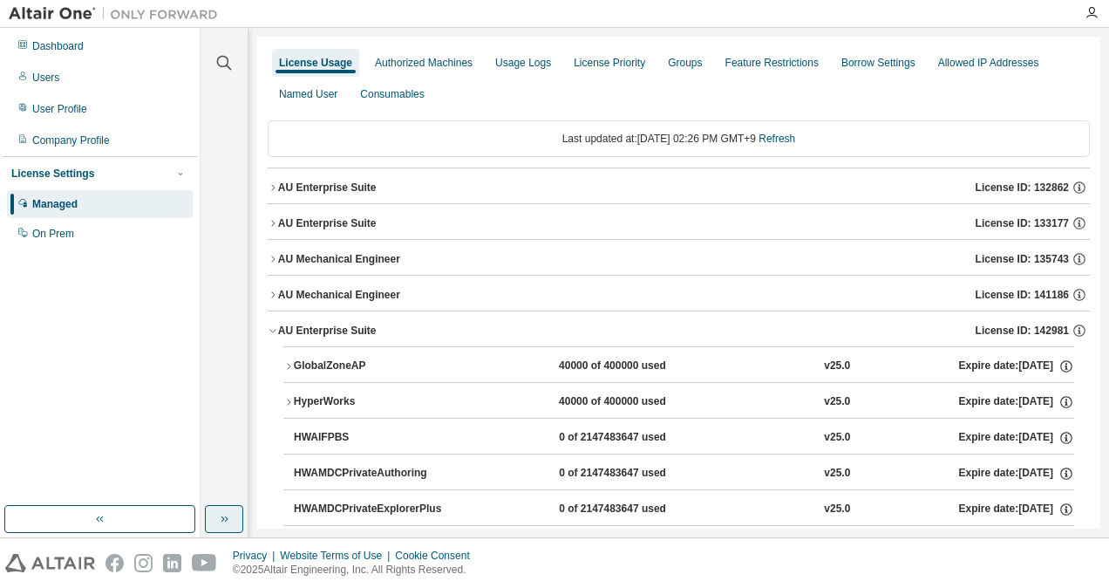
click at [219, 532] on button "button" at bounding box center [224, 519] width 38 height 28
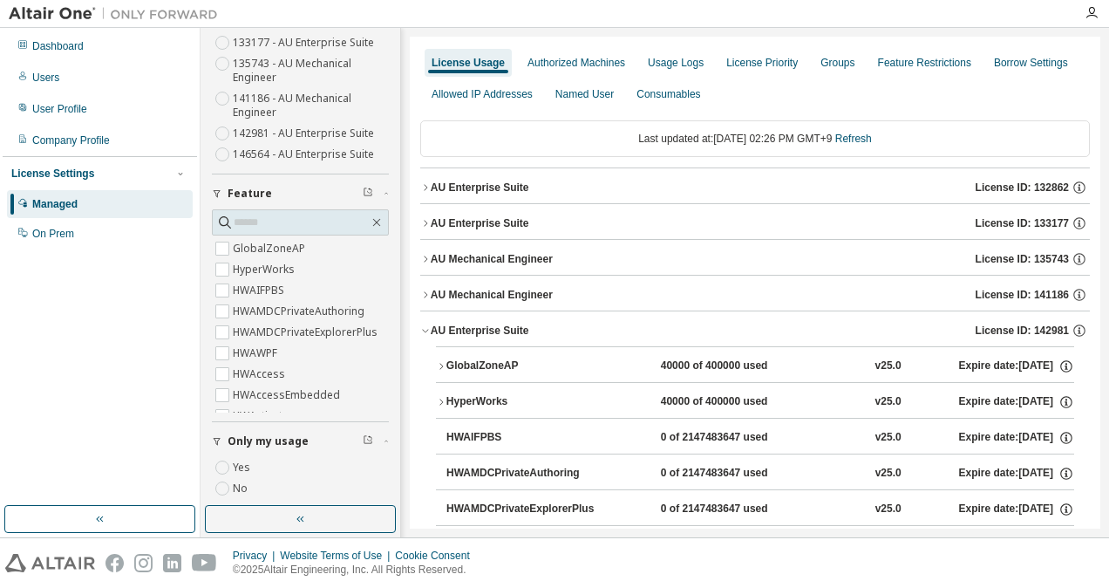
scroll to position [14, 0]
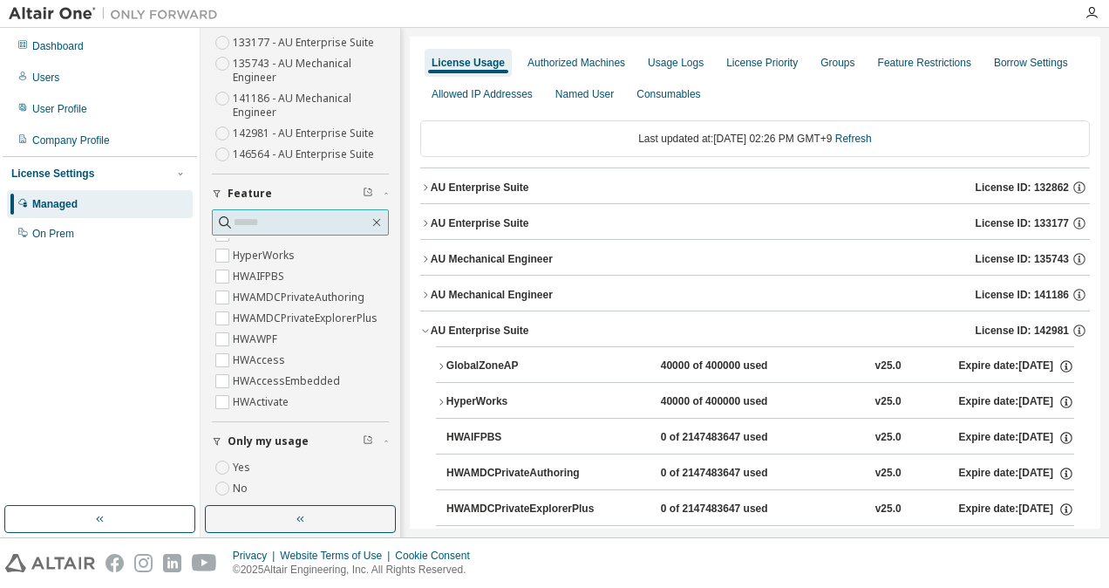
click at [275, 218] on input "text" at bounding box center [301, 222] width 135 height 17
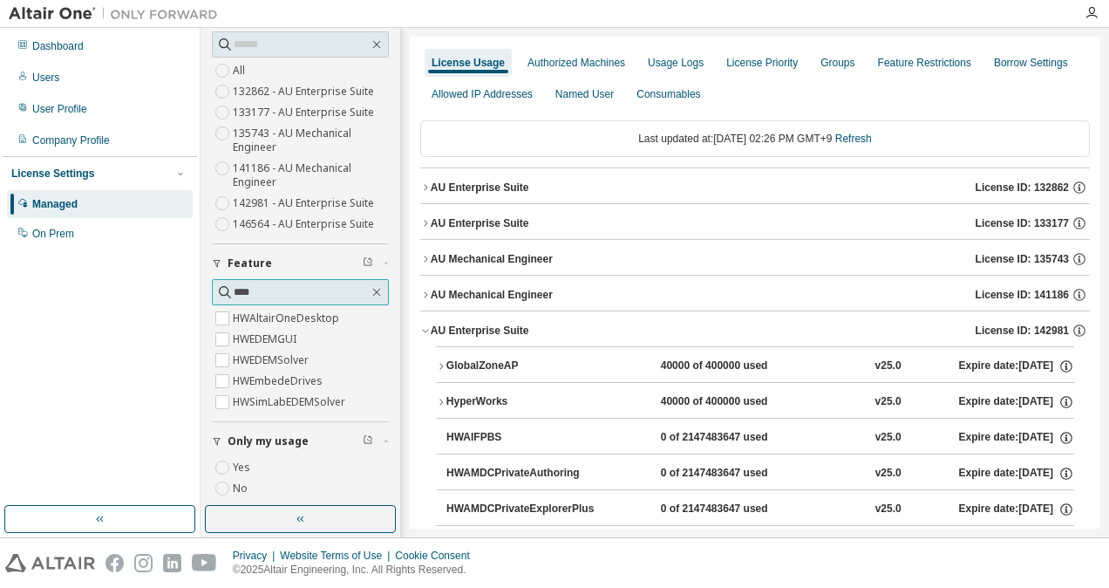
scroll to position [51, 0]
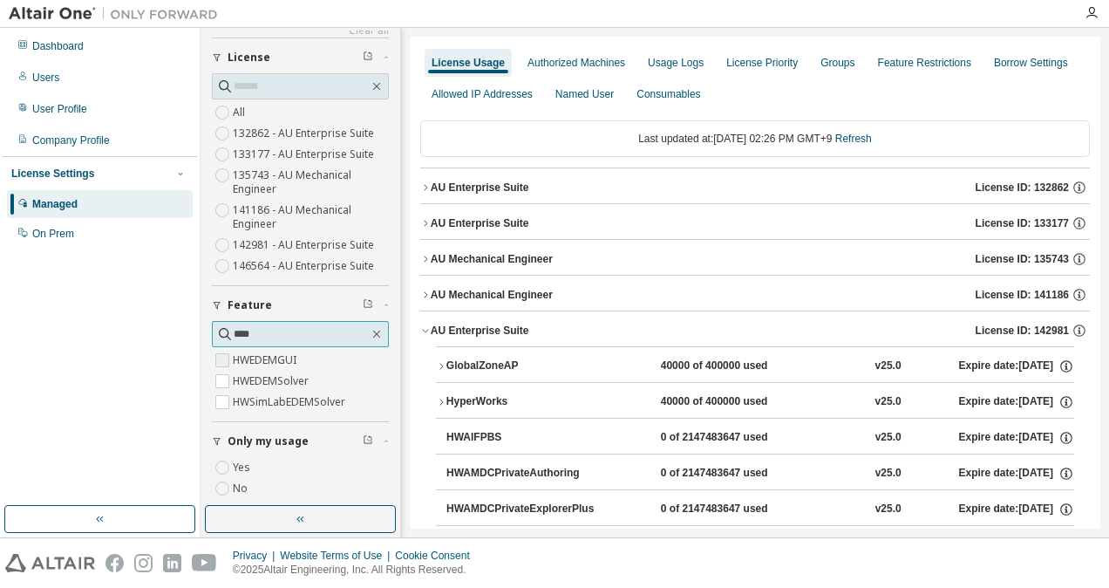
type input "****"
click at [257, 357] on label "HWEDEMGUI" at bounding box center [266, 360] width 67 height 21
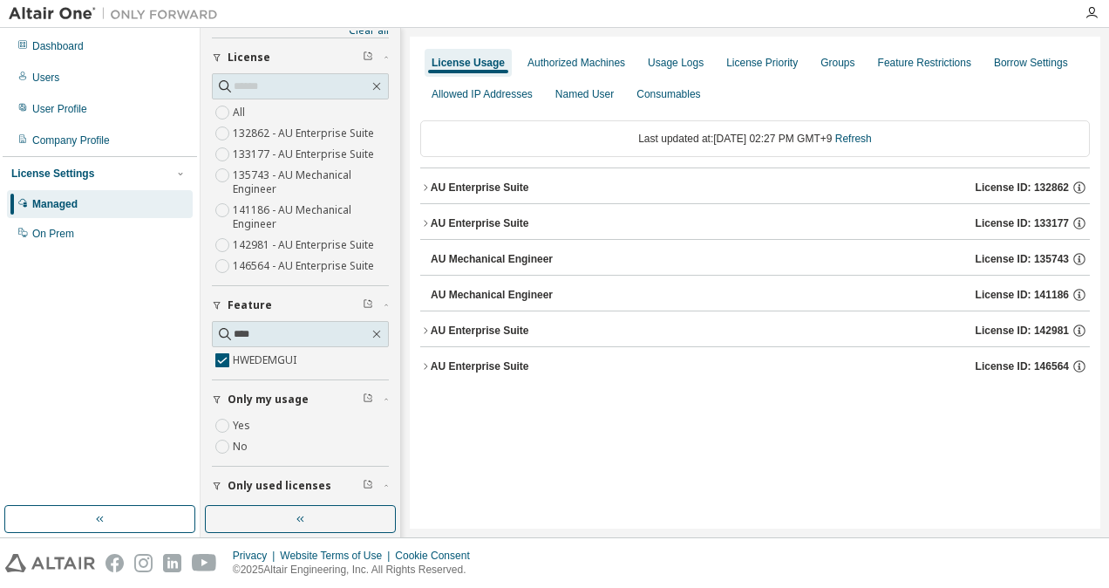
click at [484, 255] on div "AU Mechanical Engineer" at bounding box center [492, 259] width 122 height 14
click at [504, 297] on div "AU Mechanical Engineer" at bounding box center [492, 295] width 122 height 14
click at [491, 359] on div "AU Enterprise Suite" at bounding box center [480, 366] width 99 height 14
click at [482, 328] on div "AU Enterprise Suite" at bounding box center [480, 331] width 99 height 14
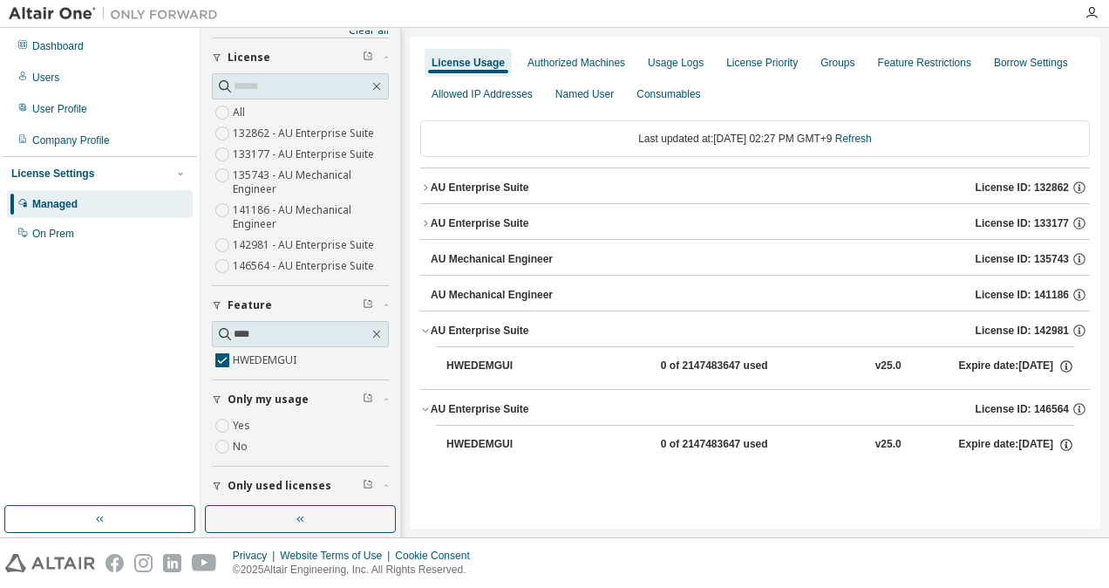
click at [481, 324] on div "AU Enterprise Suite" at bounding box center [480, 331] width 99 height 14
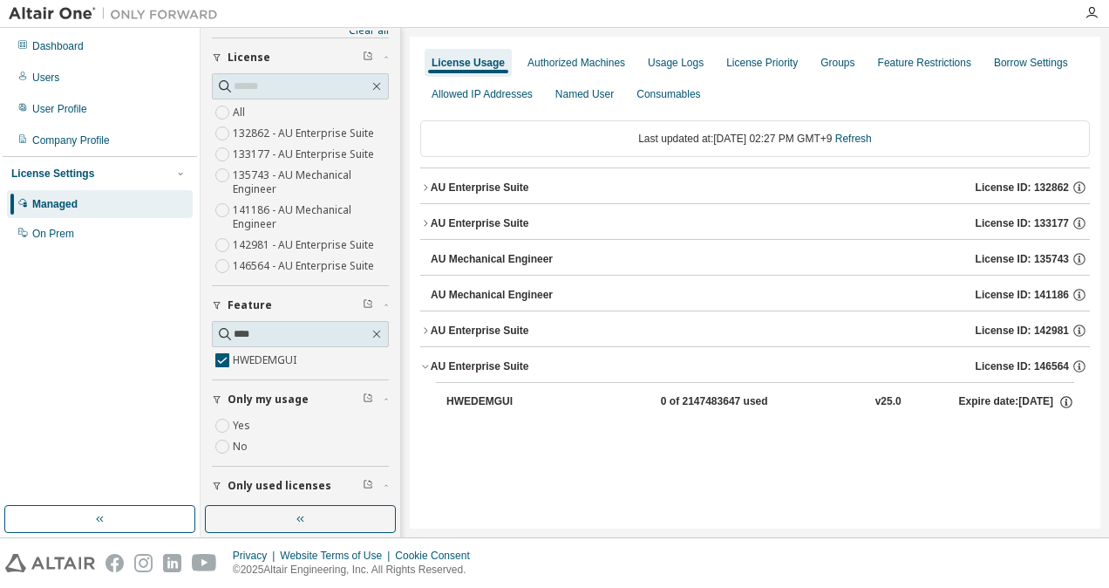
click at [481, 324] on div "AU Enterprise Suite" at bounding box center [480, 331] width 99 height 14
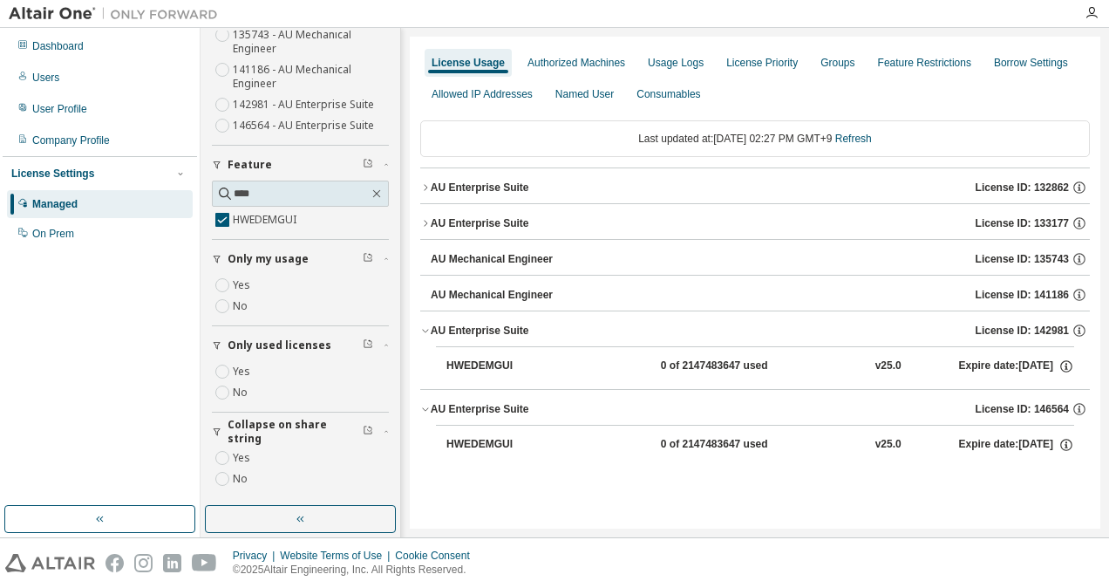
scroll to position [0, 0]
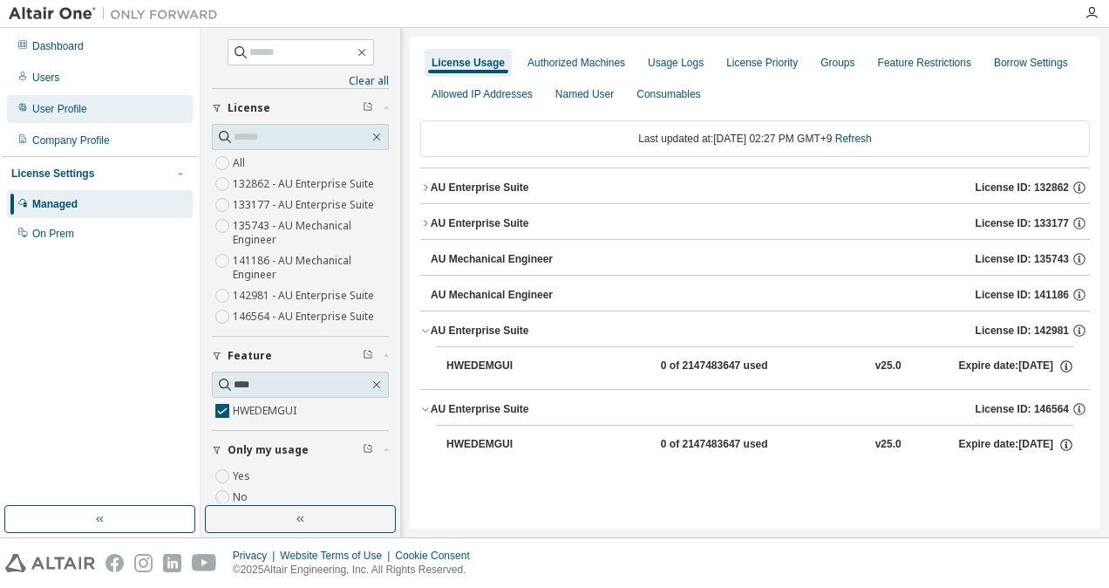
click at [99, 105] on div "User Profile" at bounding box center [100, 109] width 186 height 28
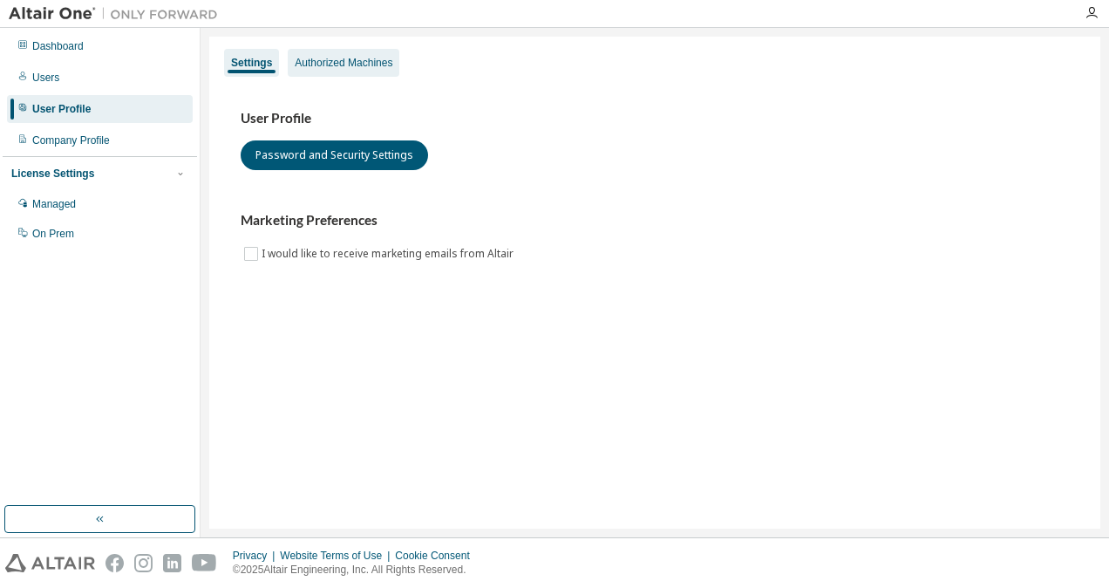
click at [319, 60] on div "Authorized Machines" at bounding box center [344, 63] width 98 height 14
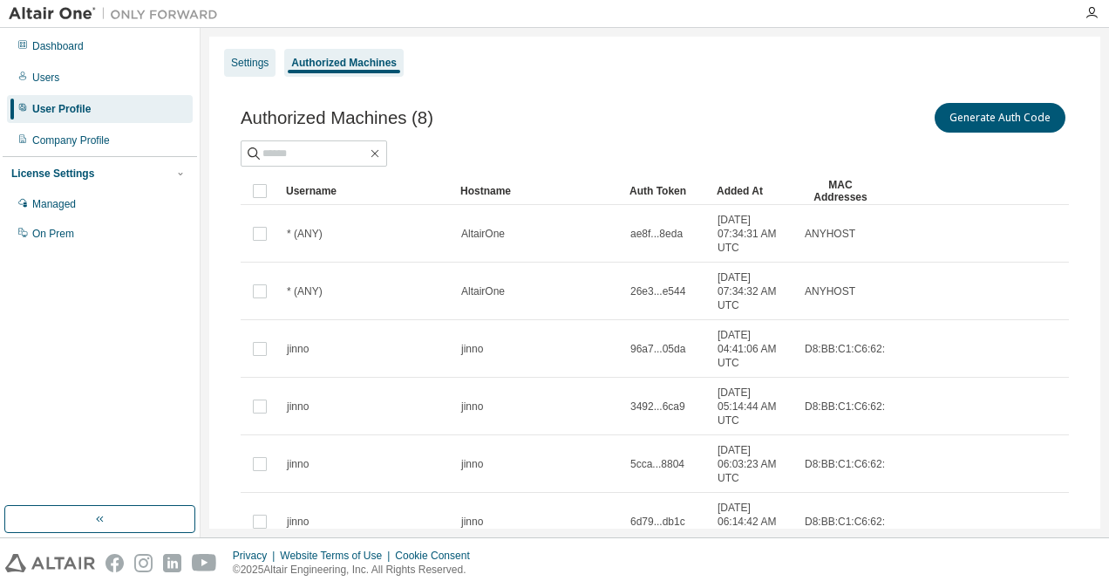
click at [251, 61] on div "Settings" at bounding box center [250, 63] width 38 height 14
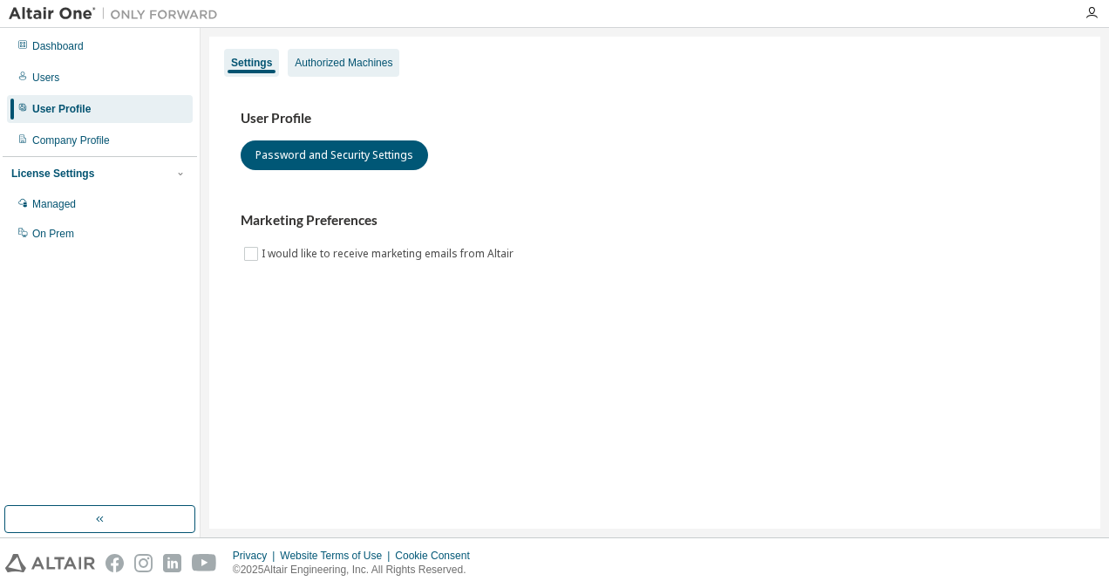
click at [302, 71] on div "Authorized Machines" at bounding box center [344, 63] width 112 height 28
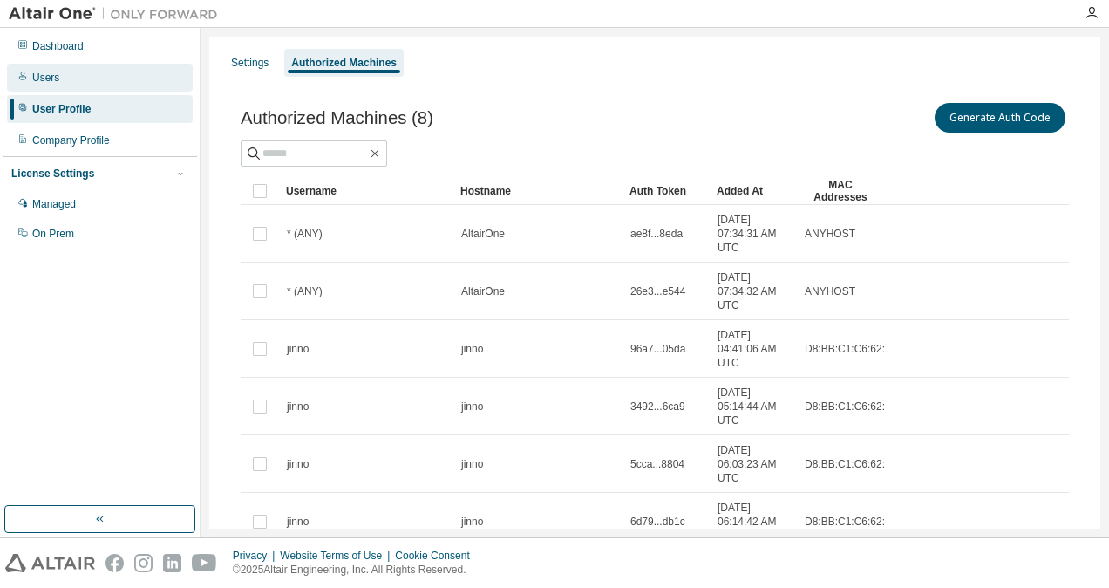
click at [78, 84] on div "Users" at bounding box center [100, 78] width 186 height 28
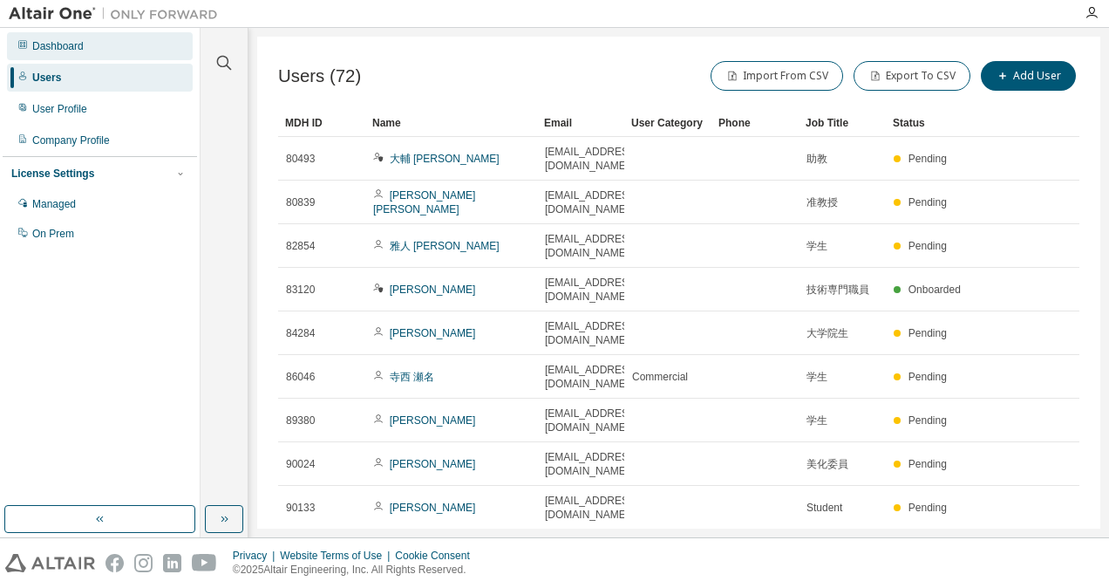
click at [92, 53] on div "Dashboard" at bounding box center [100, 46] width 186 height 28
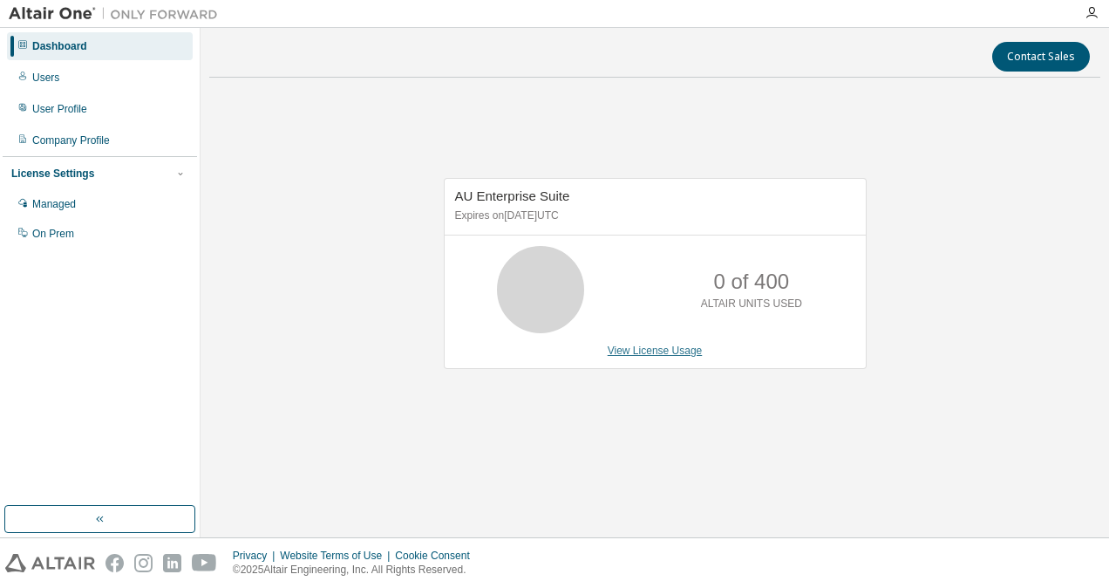
click at [631, 352] on link "View License Usage" at bounding box center [655, 350] width 95 height 12
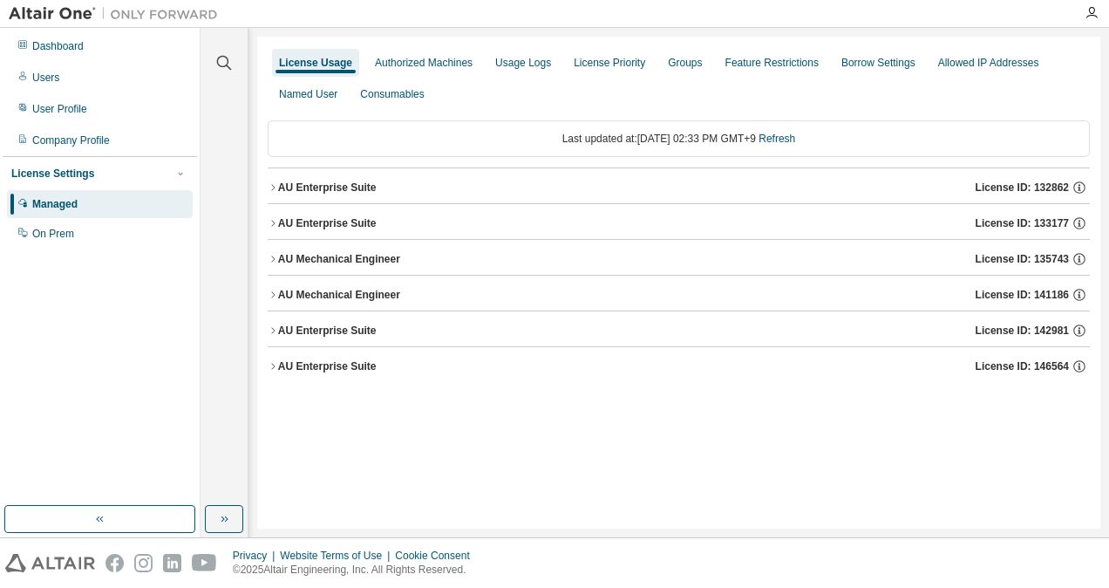
click at [303, 216] on div "AU Enterprise Suite" at bounding box center [327, 223] width 99 height 14
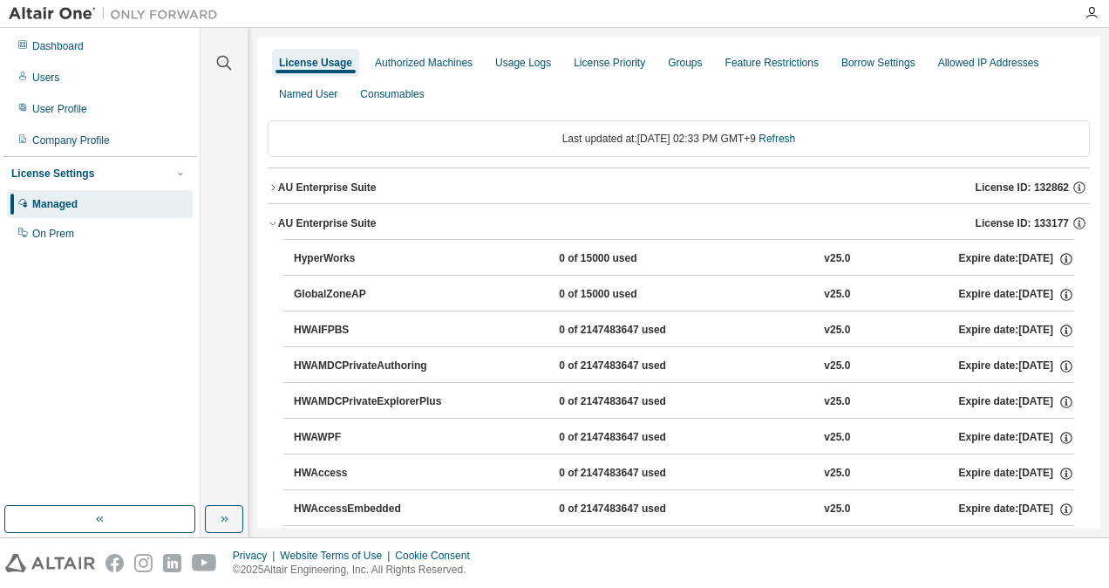
click at [313, 223] on div "AU Enterprise Suite" at bounding box center [327, 223] width 99 height 14
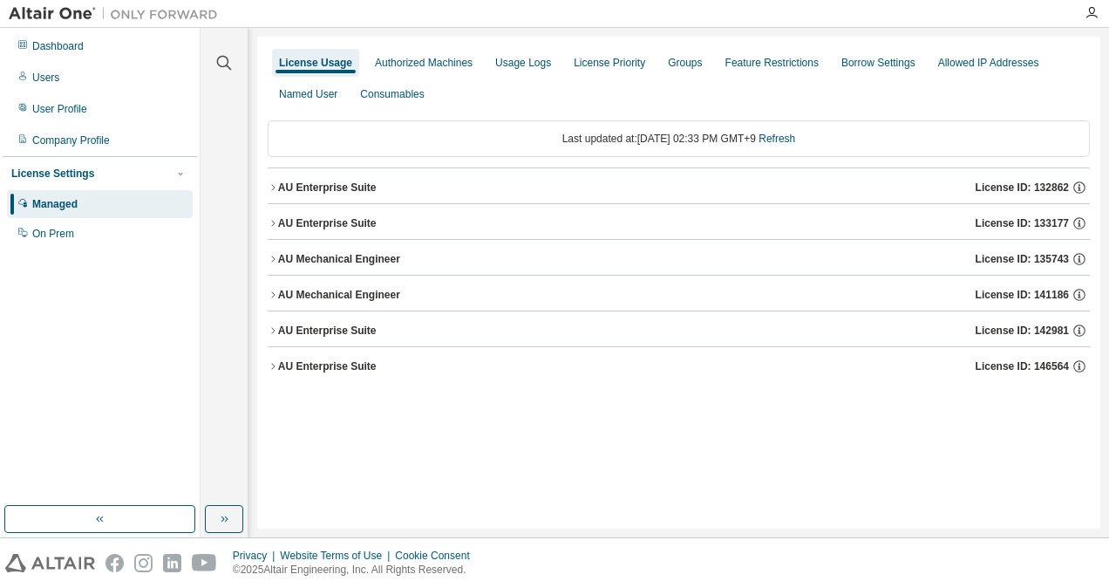
click at [361, 365] on div "AU Enterprise Suite" at bounding box center [327, 366] width 99 height 14
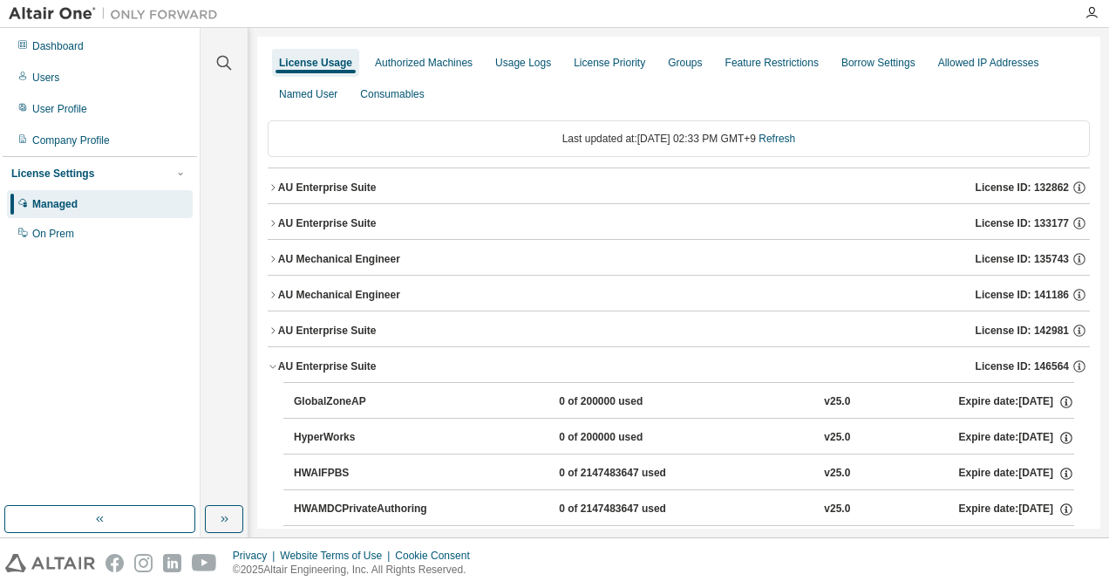
click at [361, 365] on div "AU Enterprise Suite" at bounding box center [327, 366] width 99 height 14
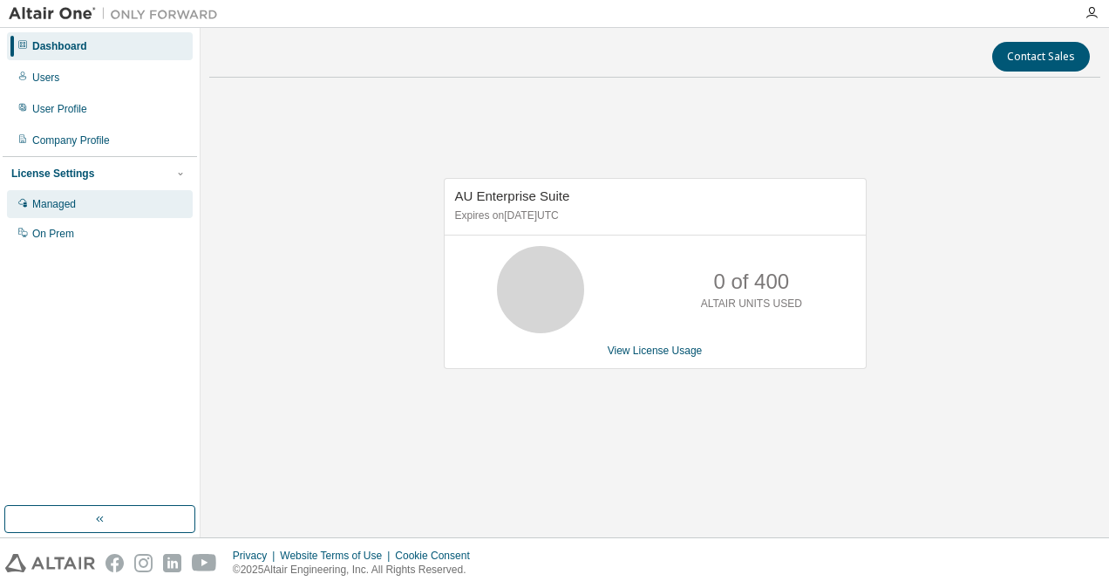
click at [44, 207] on div "Managed" at bounding box center [54, 204] width 44 height 14
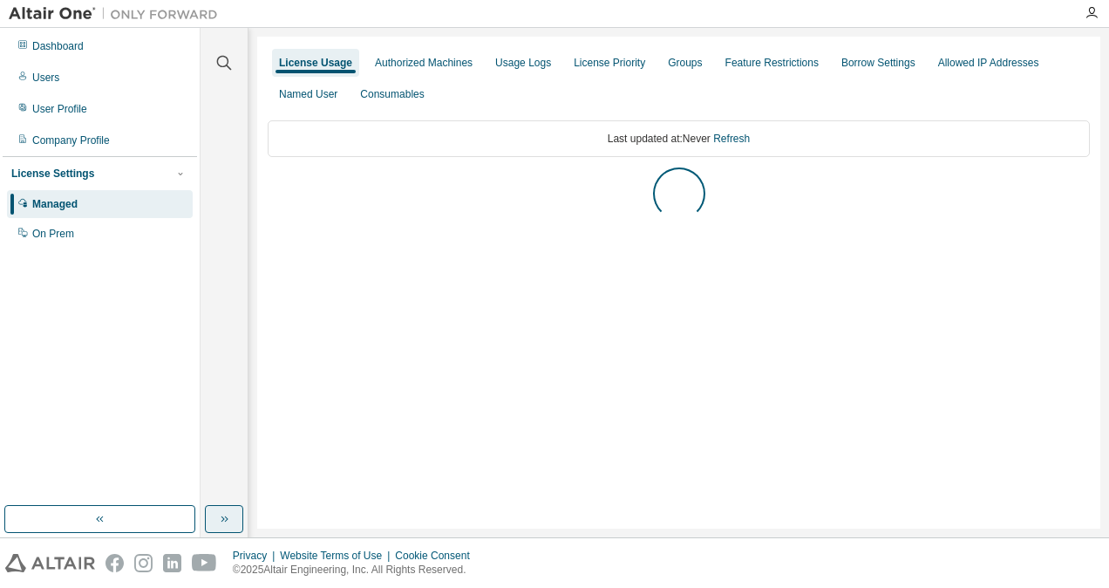
click at [215, 513] on button "button" at bounding box center [224, 519] width 38 height 28
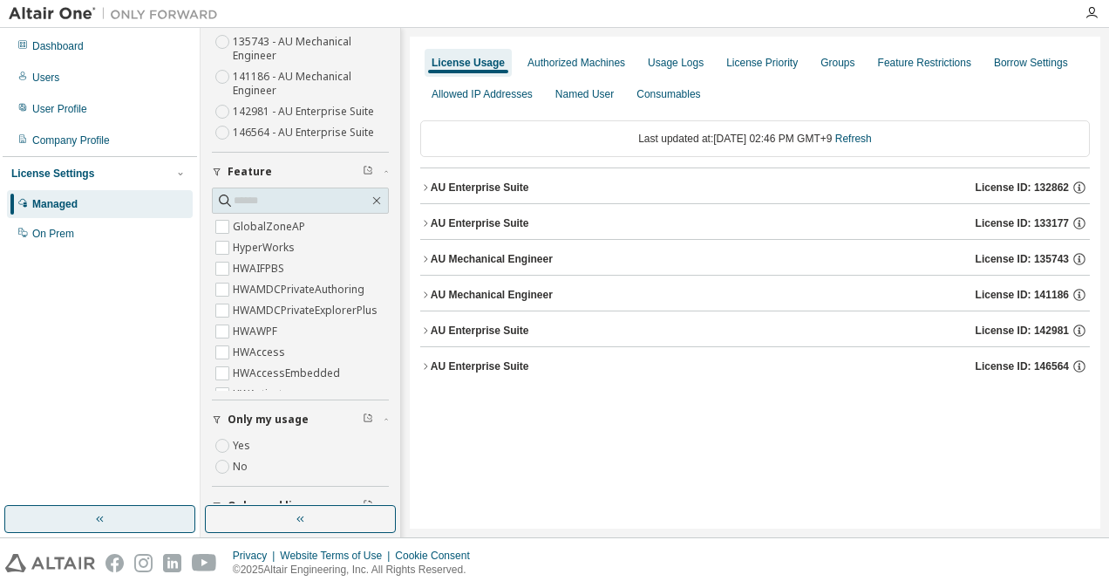
scroll to position [344, 0]
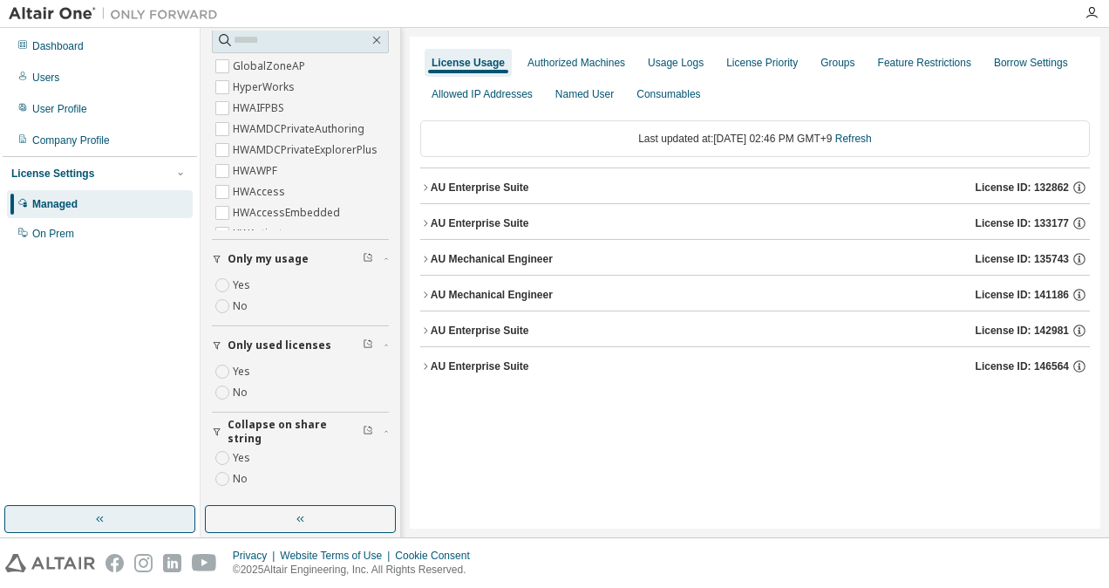
click at [147, 506] on button "button" at bounding box center [99, 519] width 191 height 28
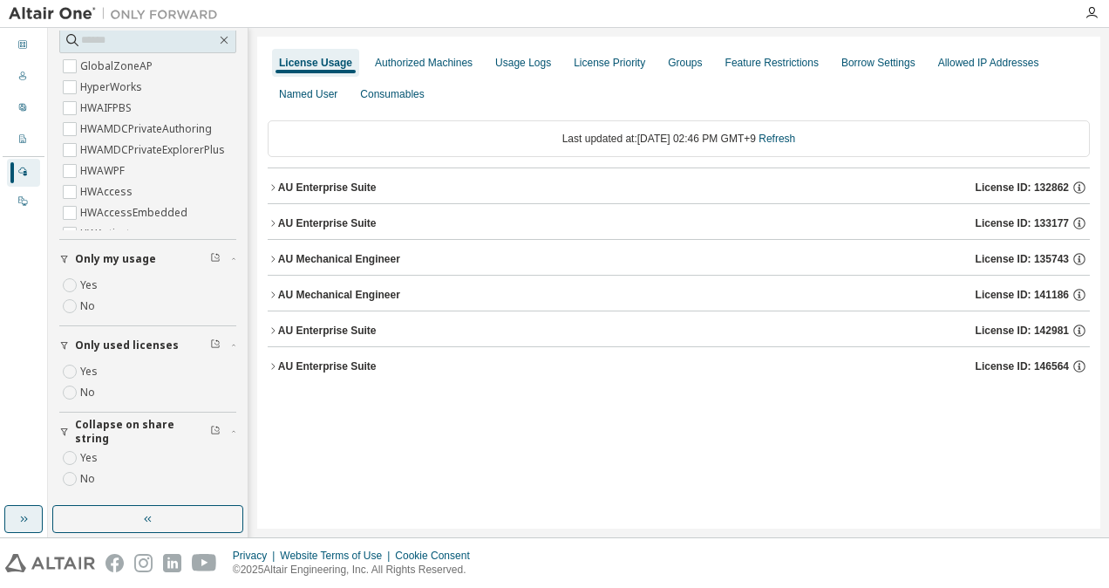
click at [5, 527] on button "button" at bounding box center [23, 519] width 38 height 28
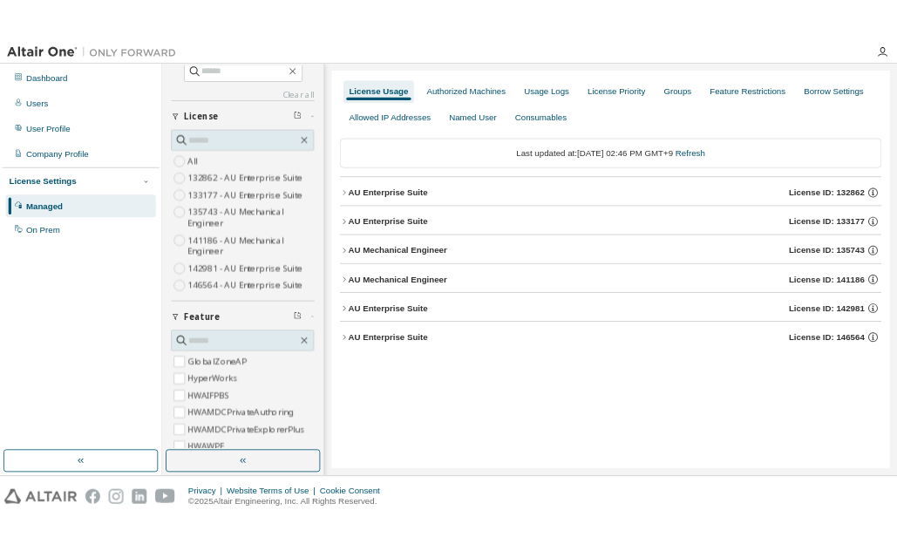
scroll to position [0, 0]
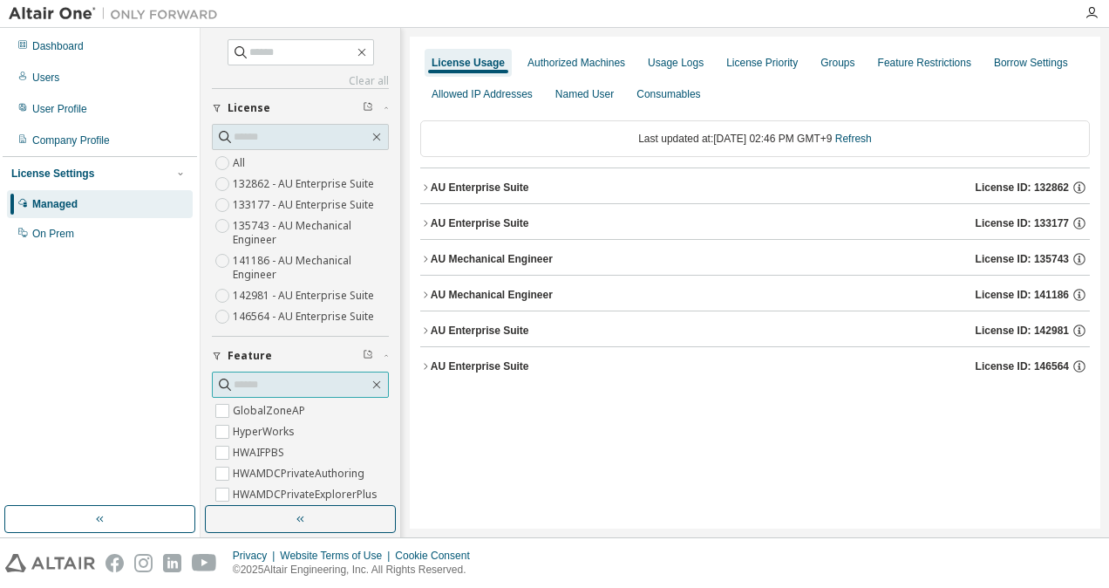
click at [278, 373] on span at bounding box center [300, 385] width 177 height 26
click at [276, 383] on input "text" at bounding box center [301, 384] width 135 height 17
type input "****"
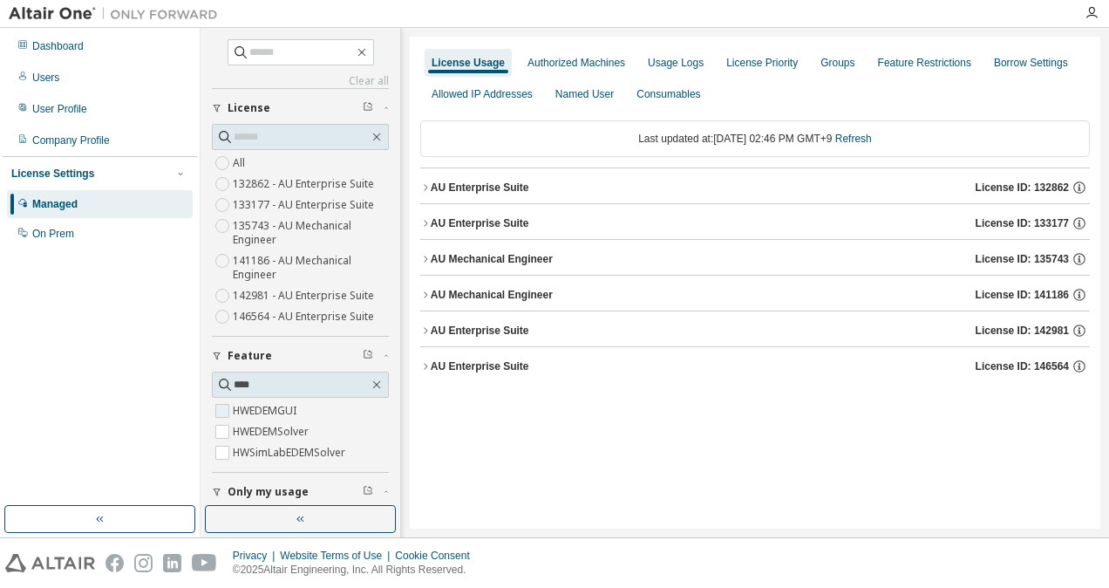
click at [281, 405] on label "HWEDEMGUI" at bounding box center [266, 410] width 67 height 21
click at [466, 180] on div "AU Enterprise Suite License ID: 132862" at bounding box center [760, 188] width 659 height 16
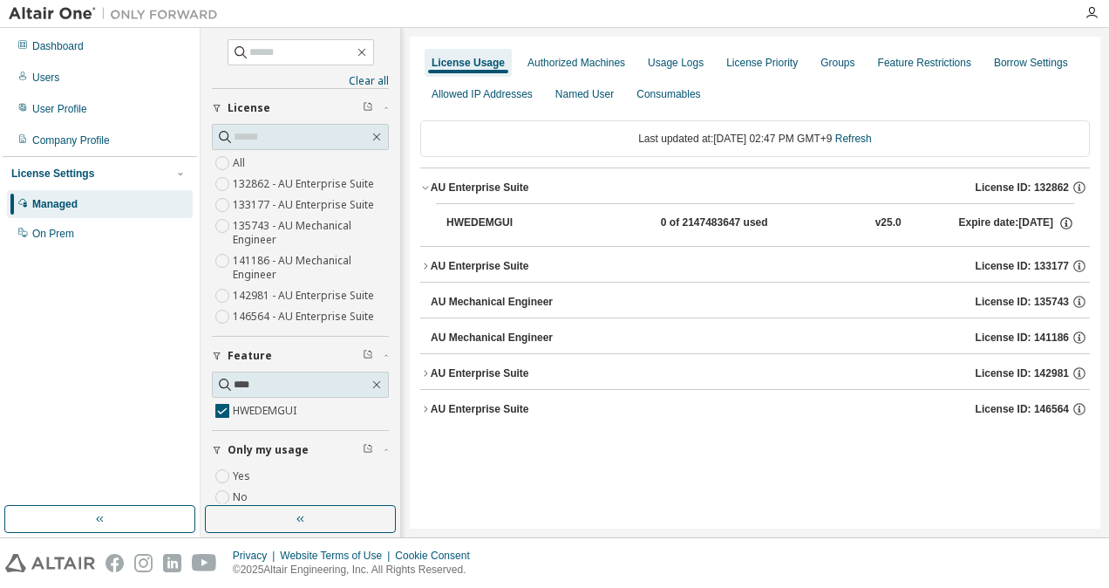
click at [474, 270] on div "AU Enterprise Suite" at bounding box center [480, 266] width 99 height 14
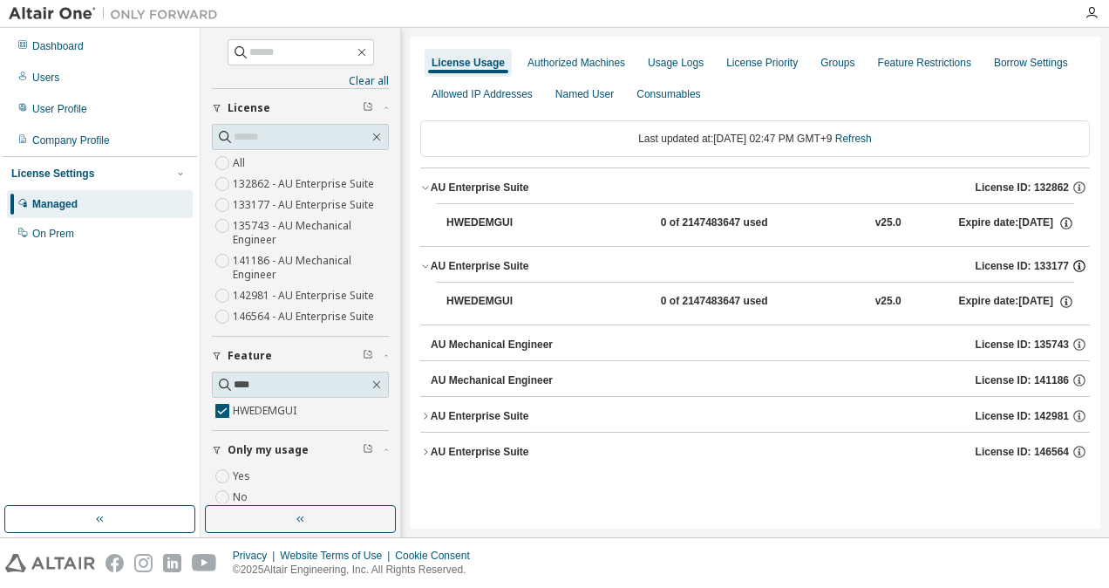
click at [1083, 258] on icon "button" at bounding box center [1080, 266] width 16 height 16
click at [1045, 423] on button "AU Enterprise Suite License ID: 142981" at bounding box center [755, 416] width 670 height 38
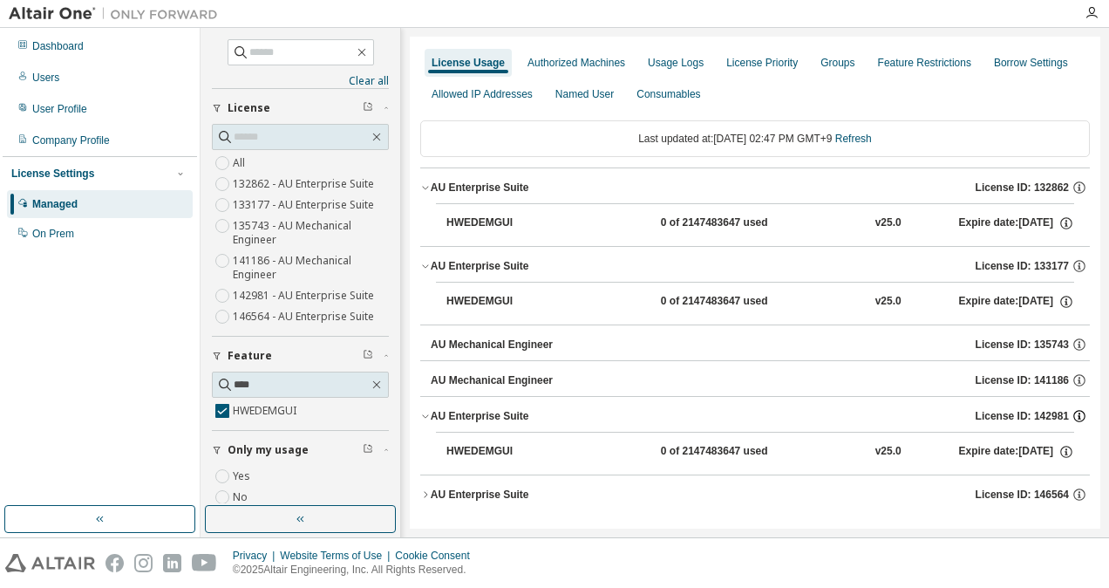
click at [1072, 412] on icon "button" at bounding box center [1080, 416] width 16 height 16
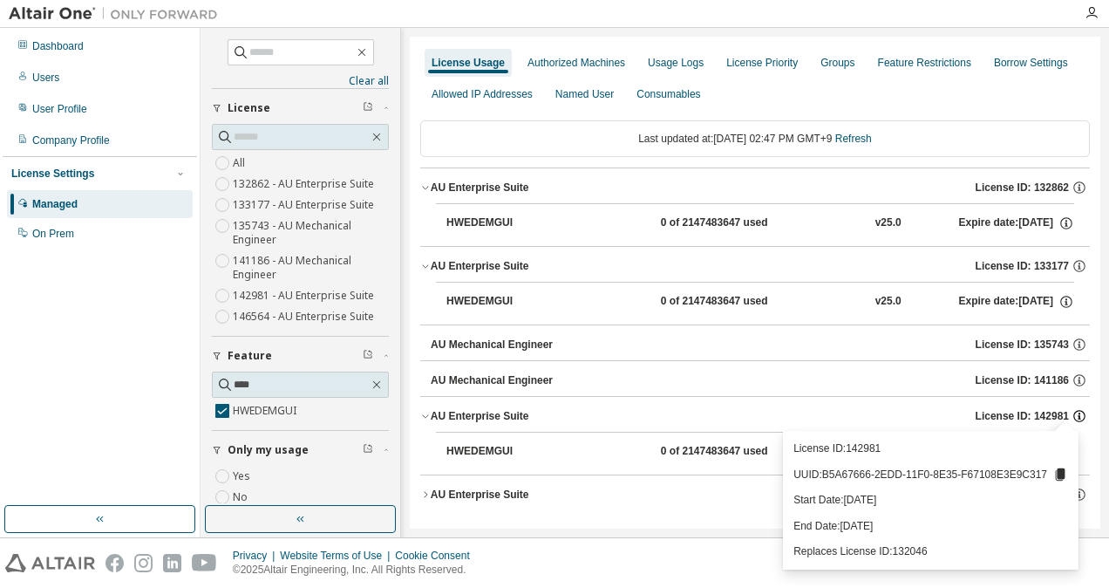
click at [1072, 410] on icon "button" at bounding box center [1080, 416] width 16 height 16
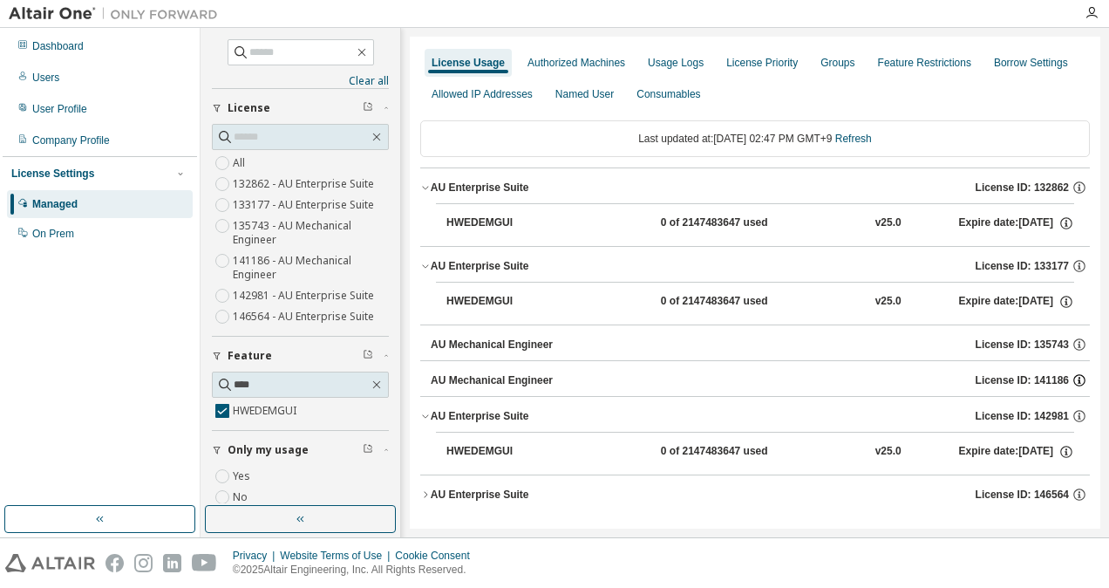
click at [1074, 377] on icon "button" at bounding box center [1080, 380] width 16 height 16
click at [1072, 267] on icon "button" at bounding box center [1080, 266] width 16 height 16
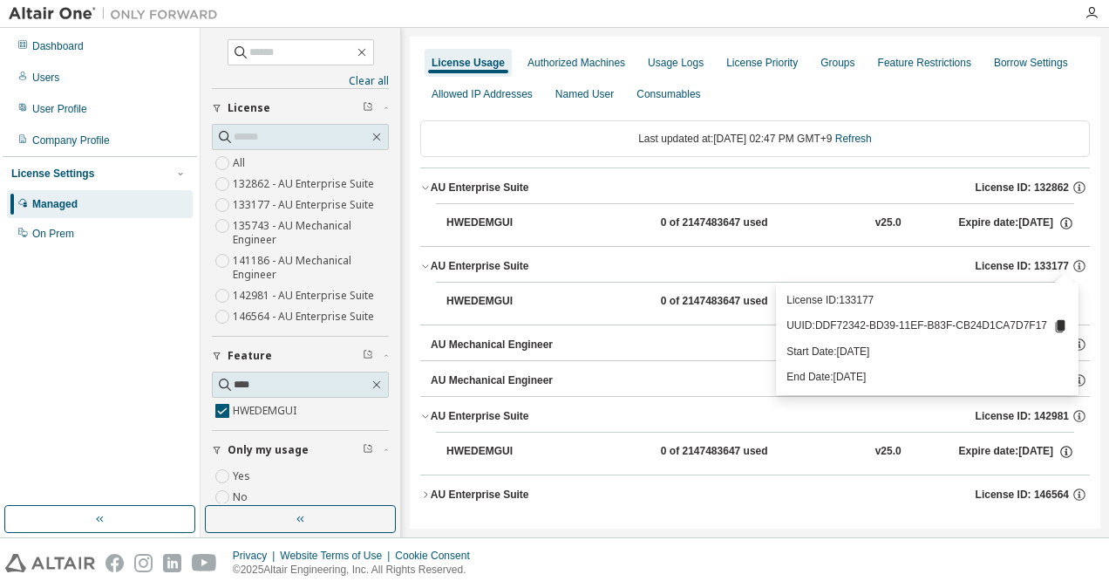
click at [1057, 324] on icon at bounding box center [1061, 326] width 10 height 12
drag, startPoint x: 987, startPoint y: 333, endPoint x: 1055, endPoint y: 324, distance: 68.6
click at [1055, 324] on p "UUID: DDF72342-BD39-11EF-B83F-CB24D1CA7D7F17" at bounding box center [928, 326] width 282 height 16
click at [1055, 324] on icon at bounding box center [1061, 326] width 16 height 16
